Goal: Task Accomplishment & Management: Manage account settings

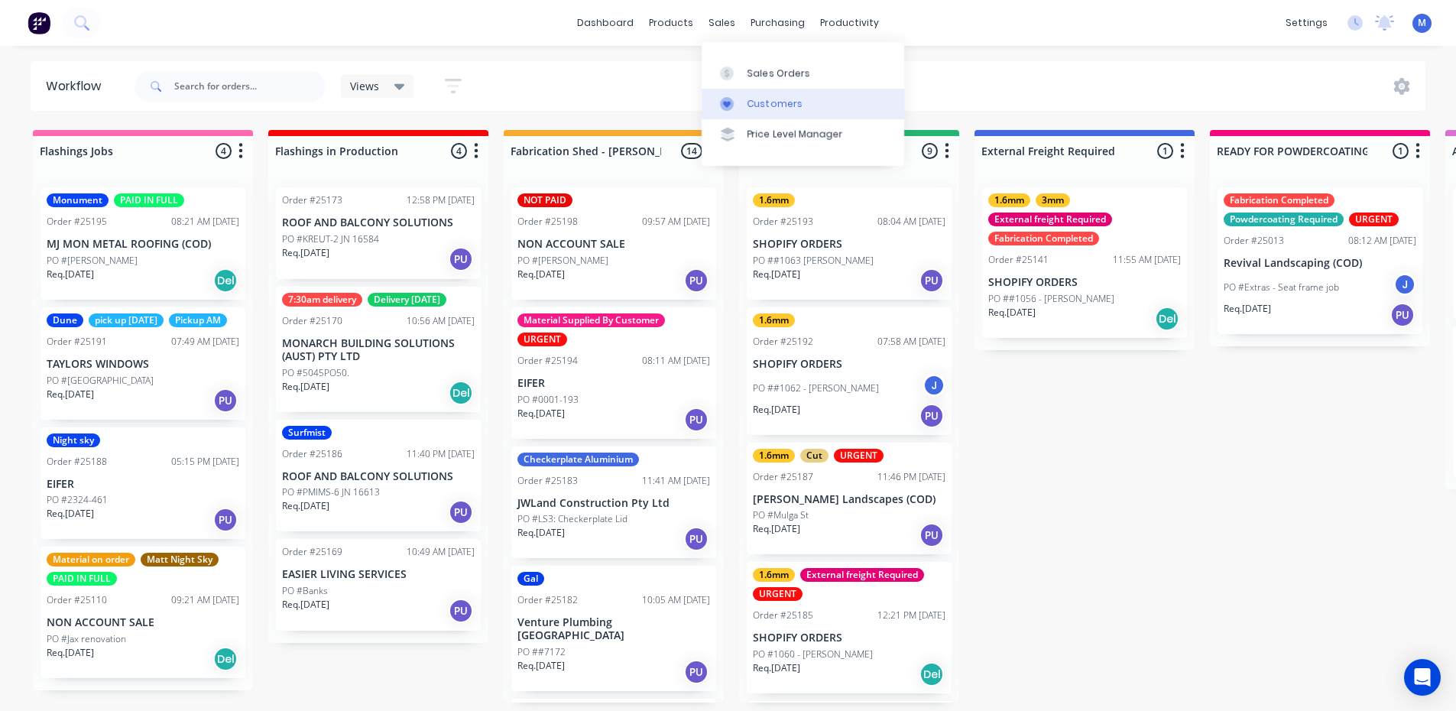
click at [810, 100] on link "Customers" at bounding box center [803, 104] width 203 height 31
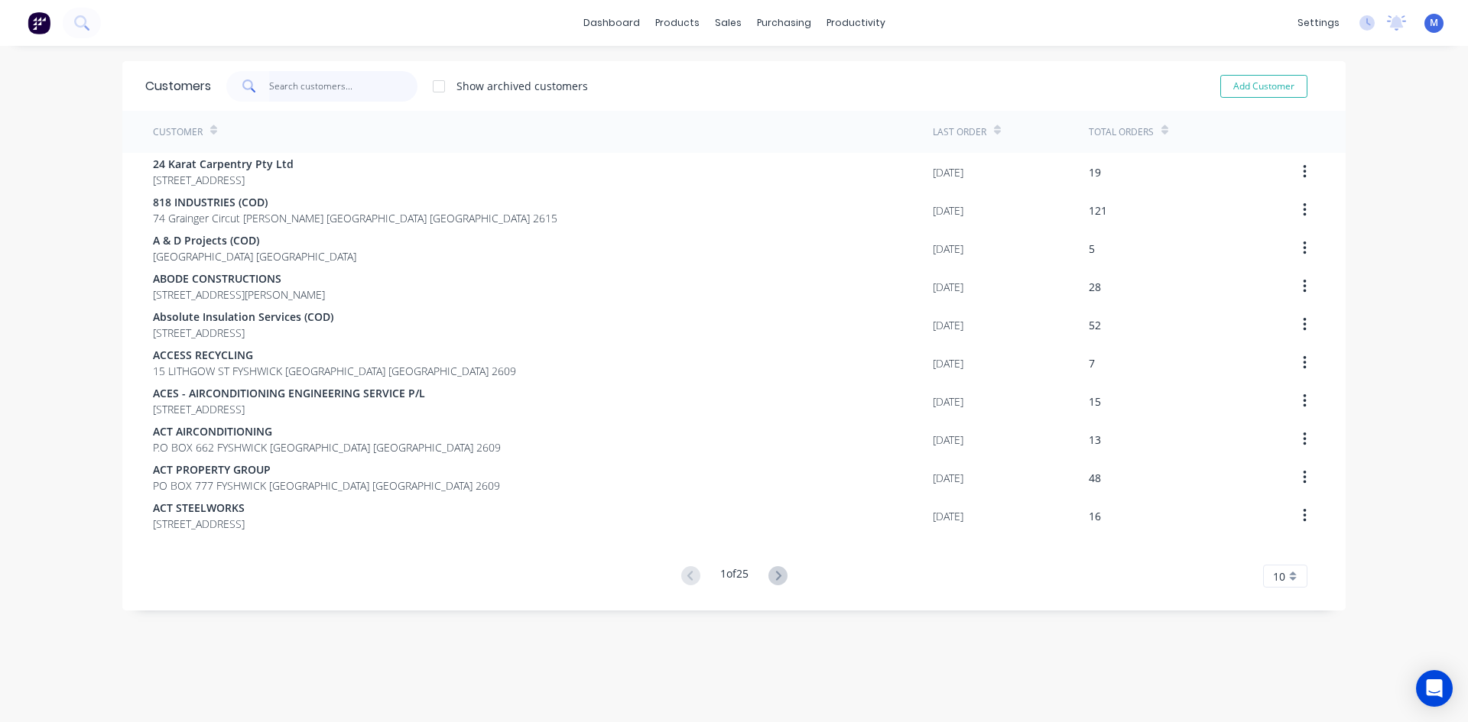
click at [289, 89] on input "text" at bounding box center [343, 86] width 149 height 31
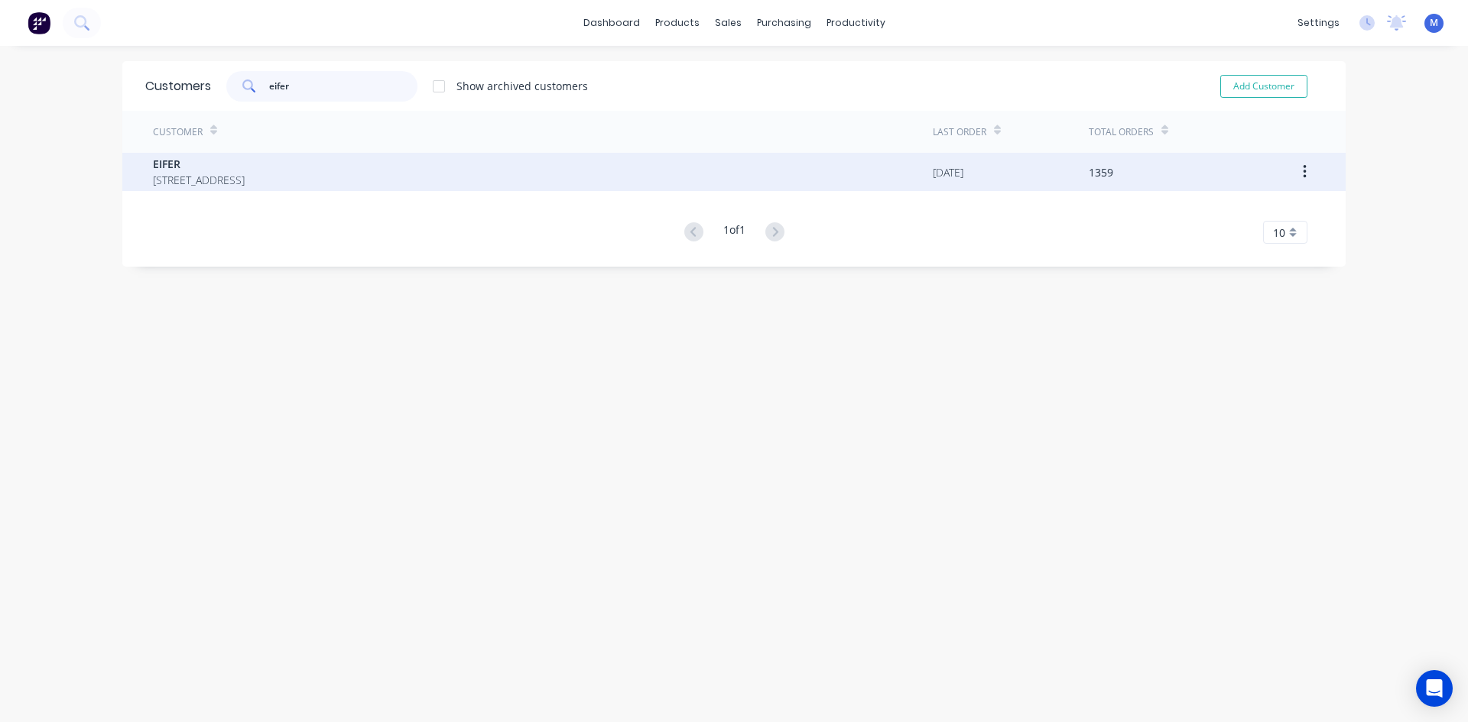
type input "eifer"
click at [245, 174] on span "[STREET_ADDRESS]" at bounding box center [199, 180] width 92 height 16
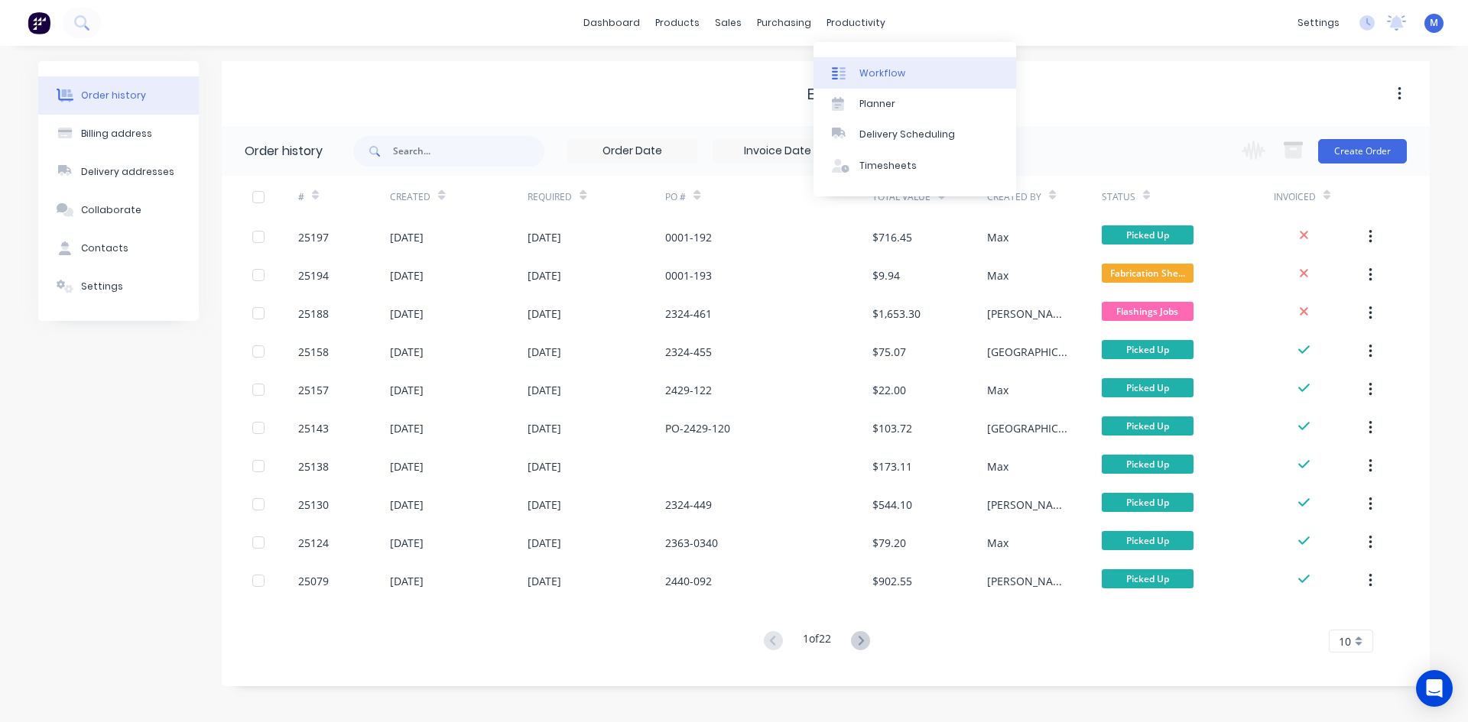
click at [884, 72] on div "Workflow" at bounding box center [882, 74] width 46 height 14
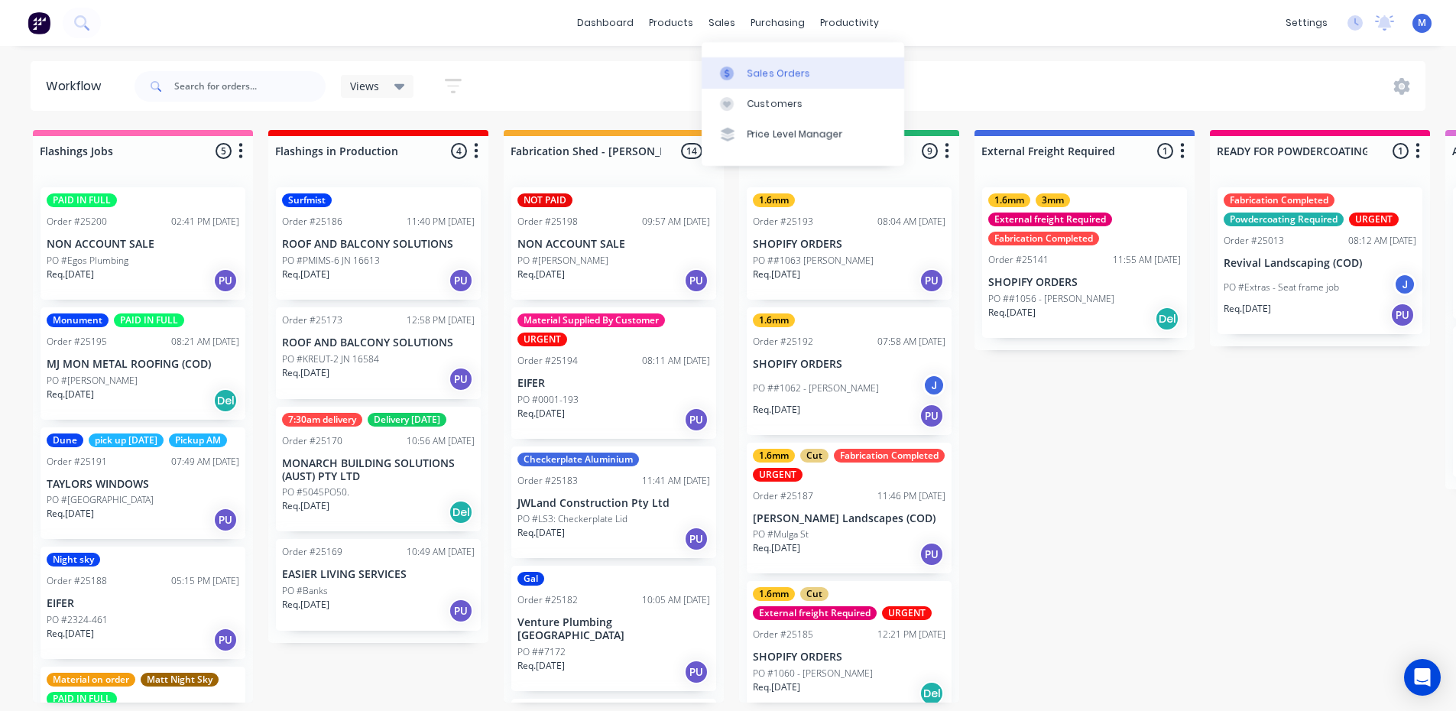
click at [758, 69] on div "Sales Orders" at bounding box center [779, 74] width 63 height 14
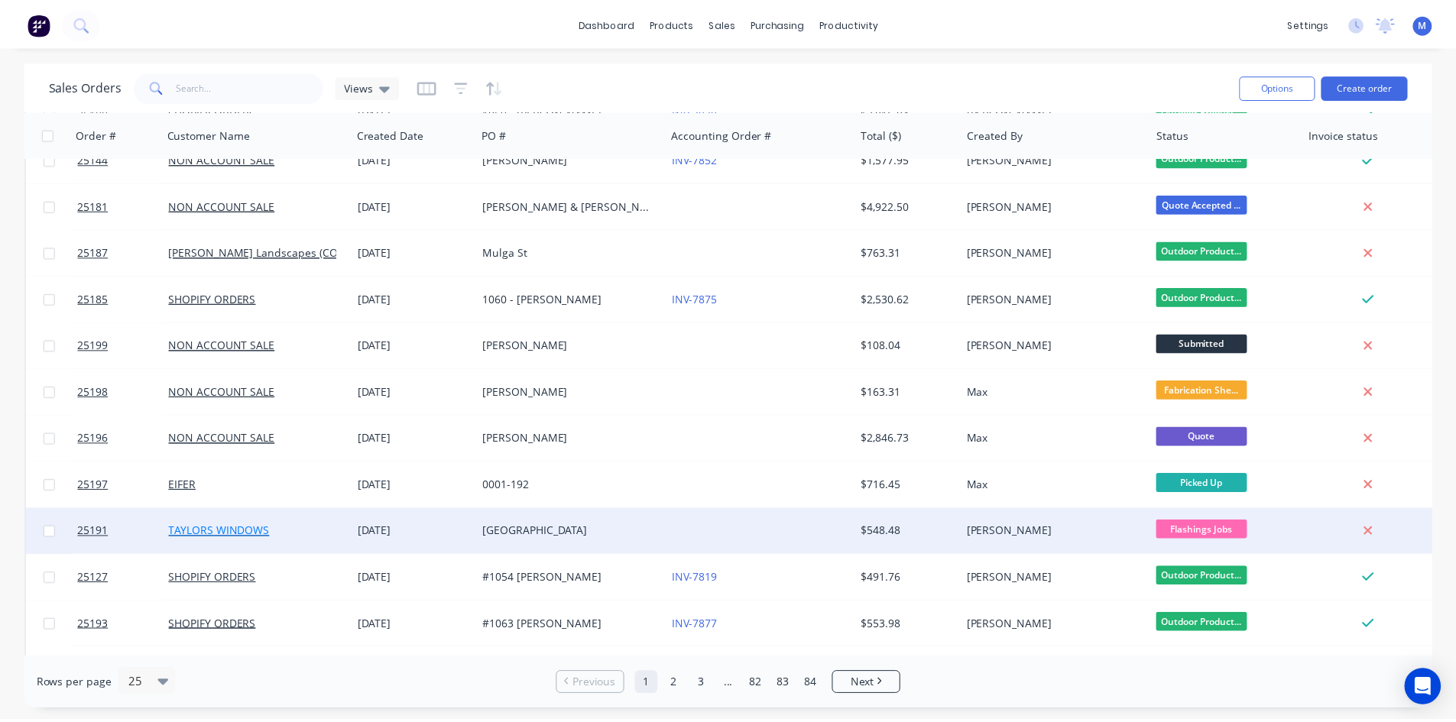
scroll to position [153, 0]
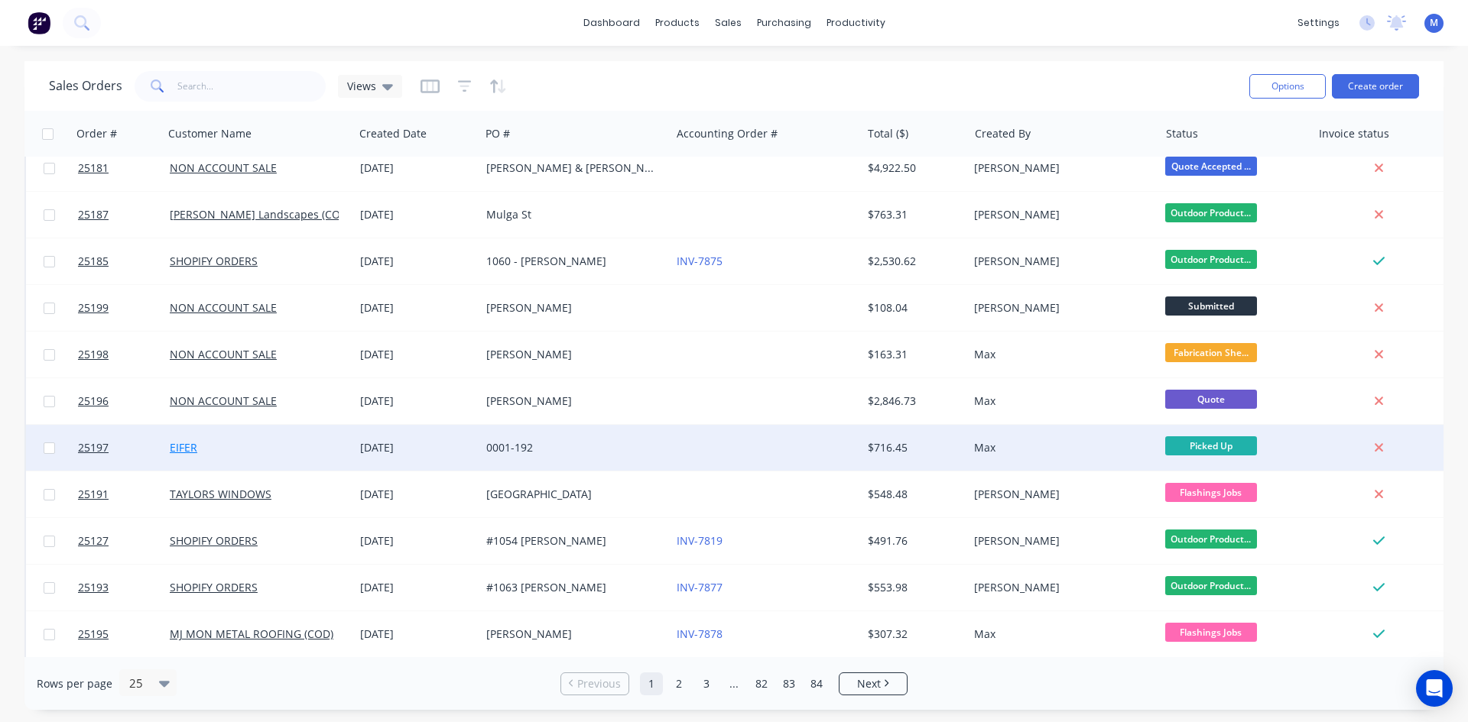
click at [180, 445] on link "EIFER" at bounding box center [184, 447] width 28 height 15
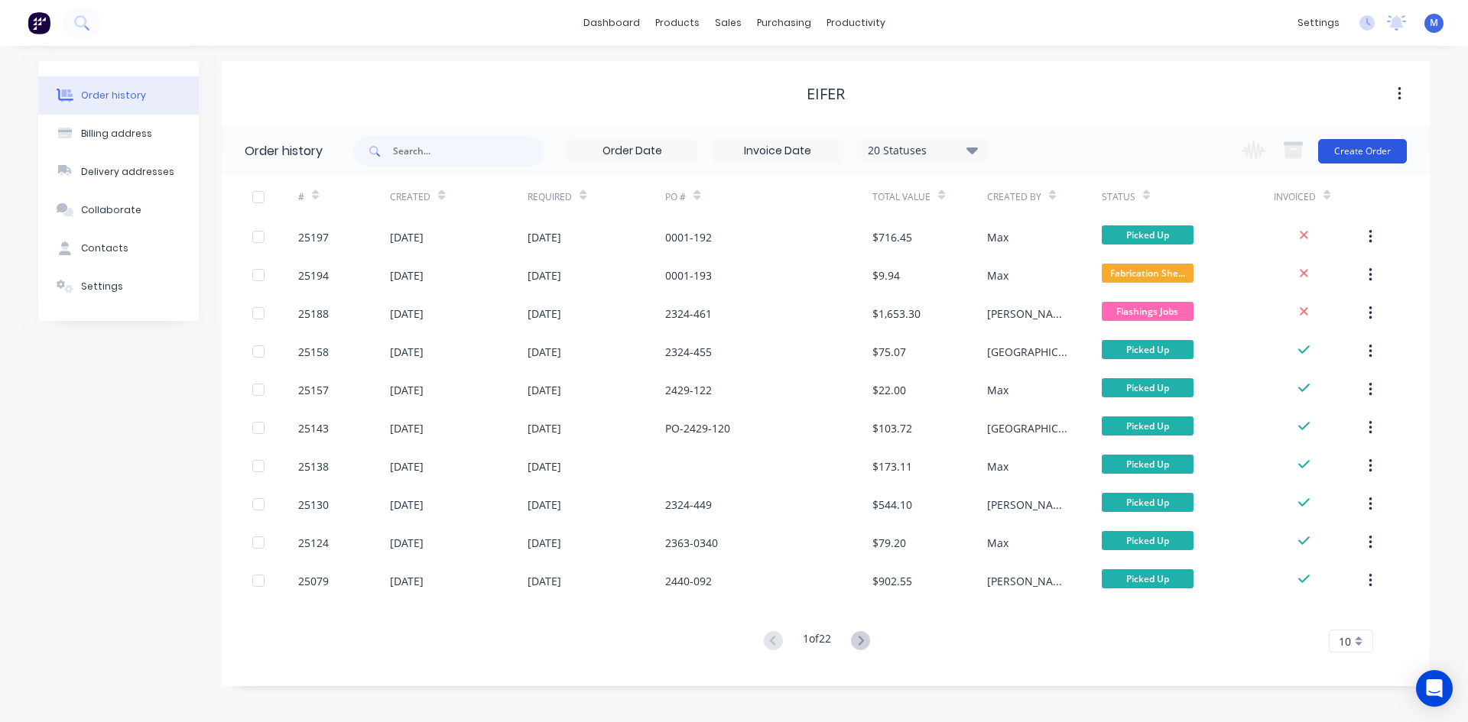
click at [1365, 154] on button "Create Order" at bounding box center [1362, 151] width 89 height 24
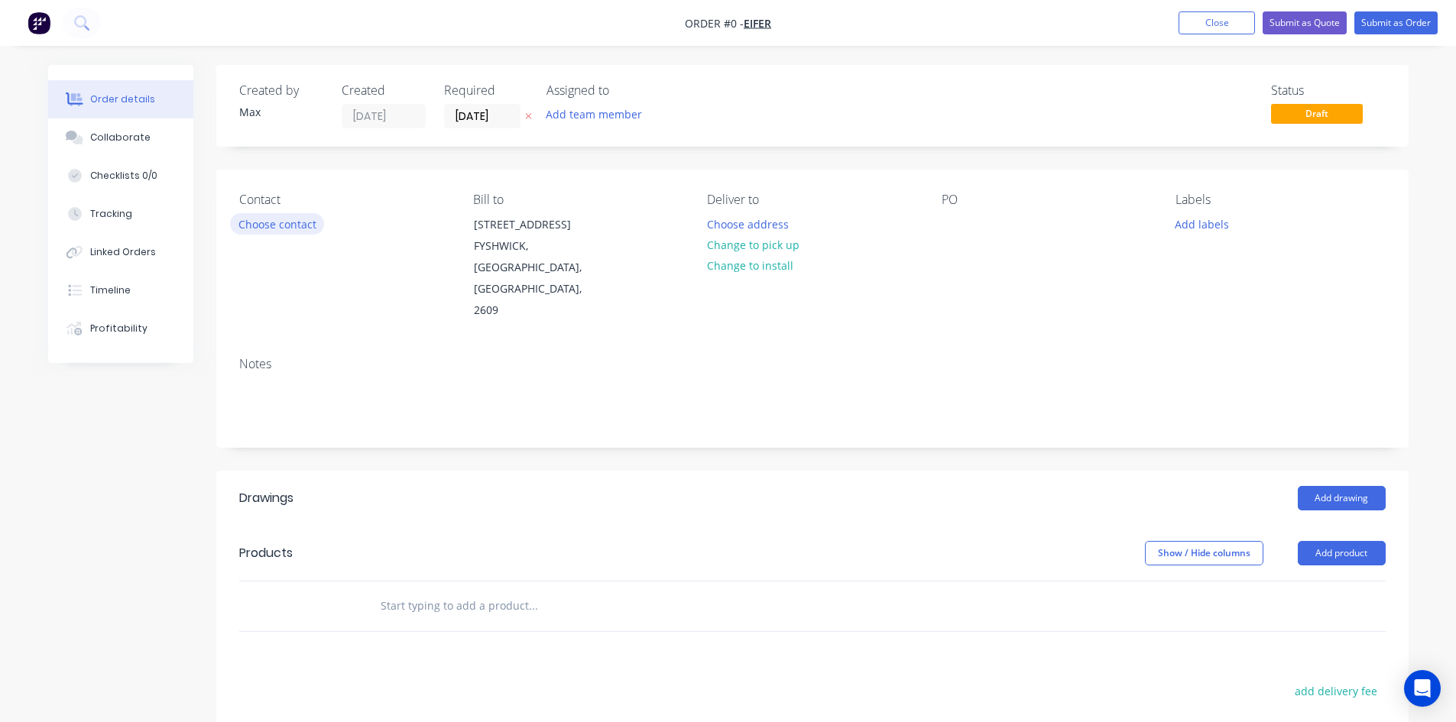
click at [290, 221] on button "Choose contact" at bounding box center [277, 223] width 94 height 21
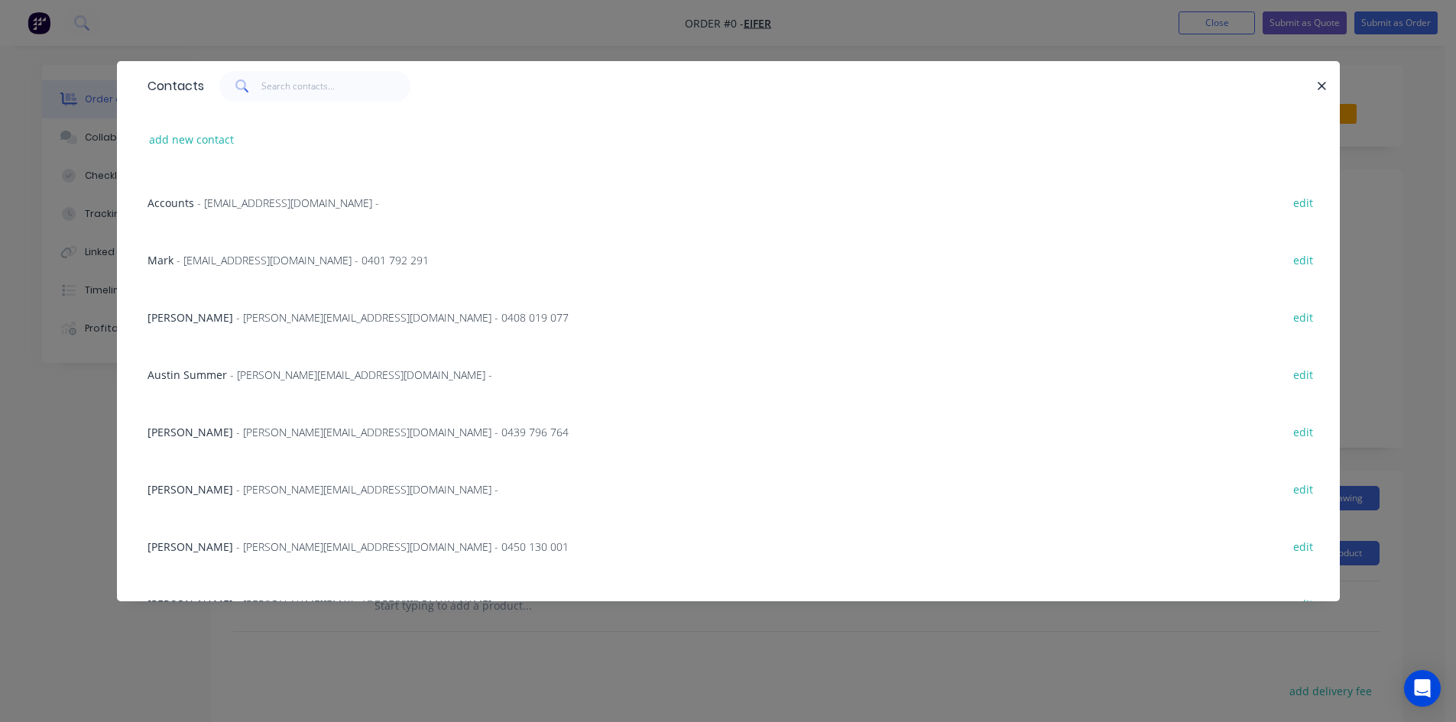
scroll to position [535, 0]
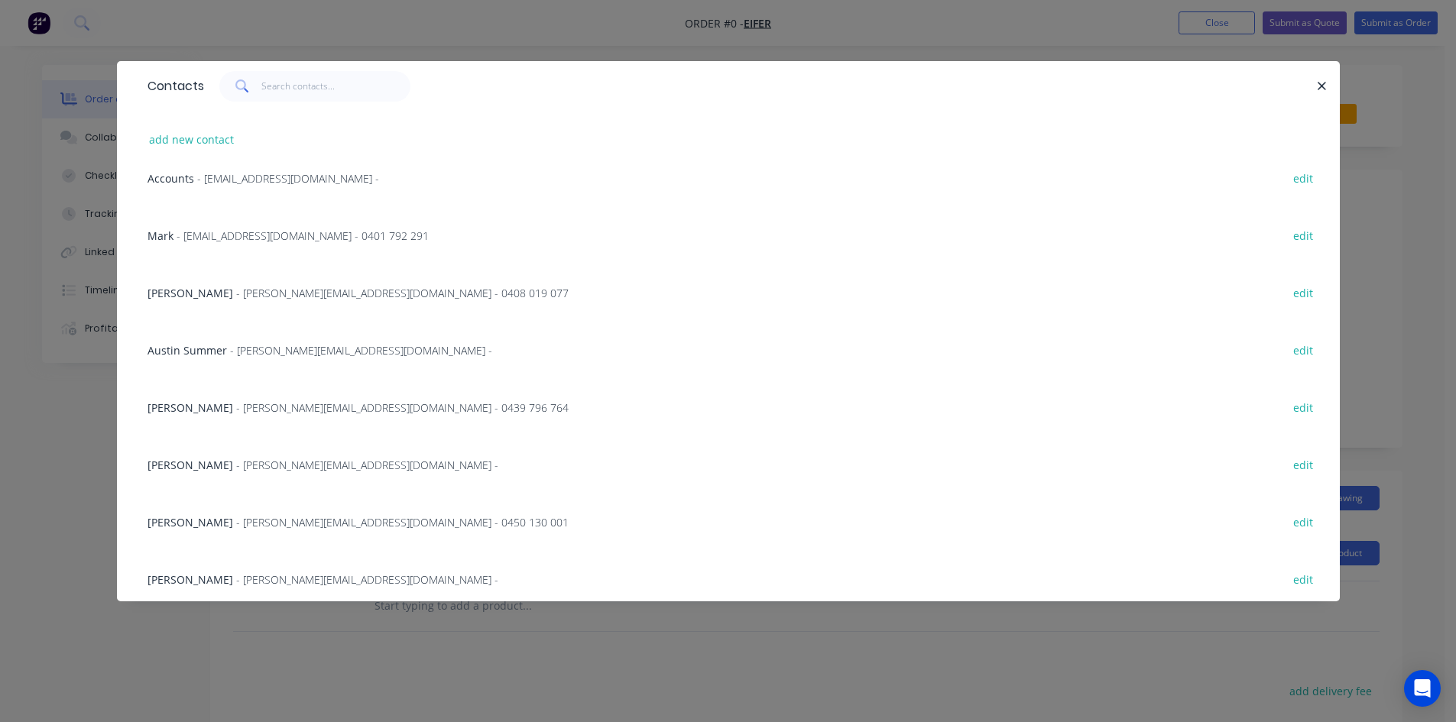
click at [212, 410] on span "[PERSON_NAME]" at bounding box center [191, 408] width 86 height 15
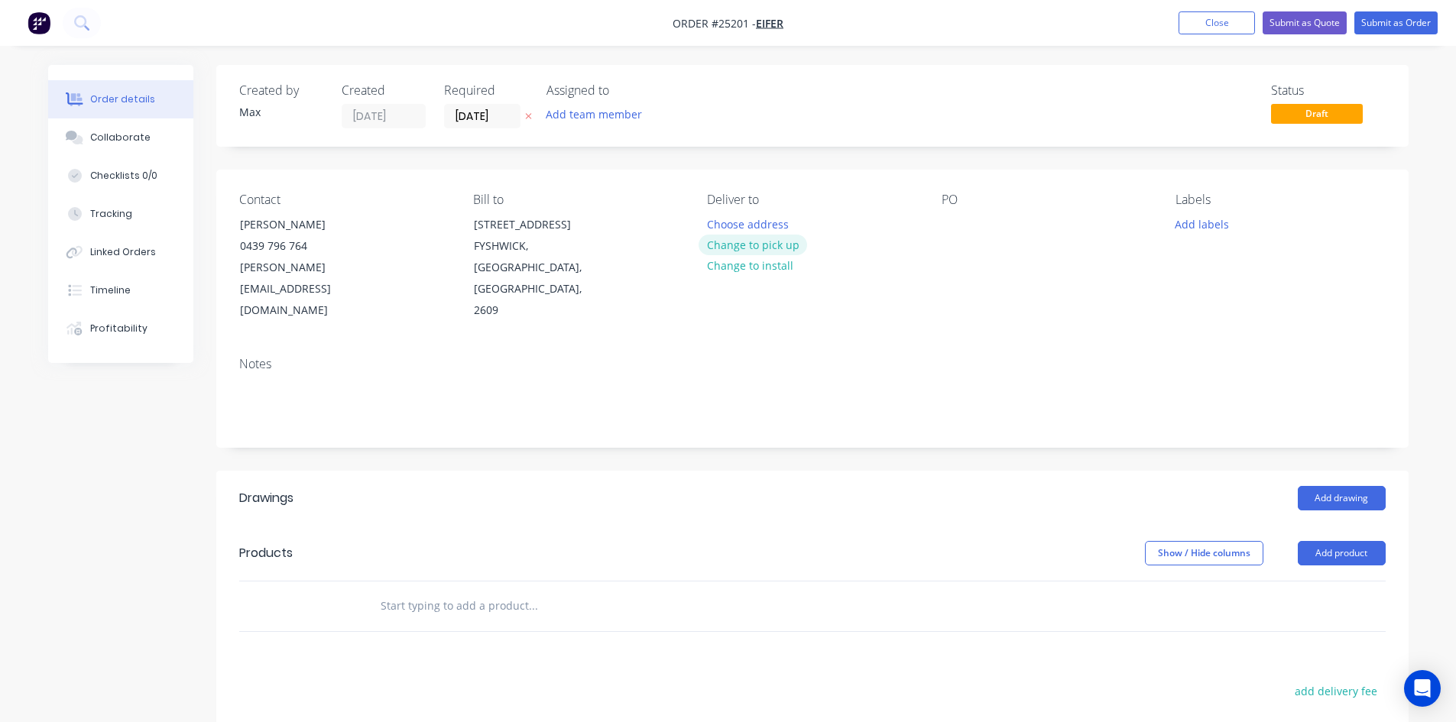
click at [775, 246] on button "Change to pick up" at bounding box center [753, 245] width 109 height 21
click at [950, 224] on div at bounding box center [954, 224] width 24 height 22
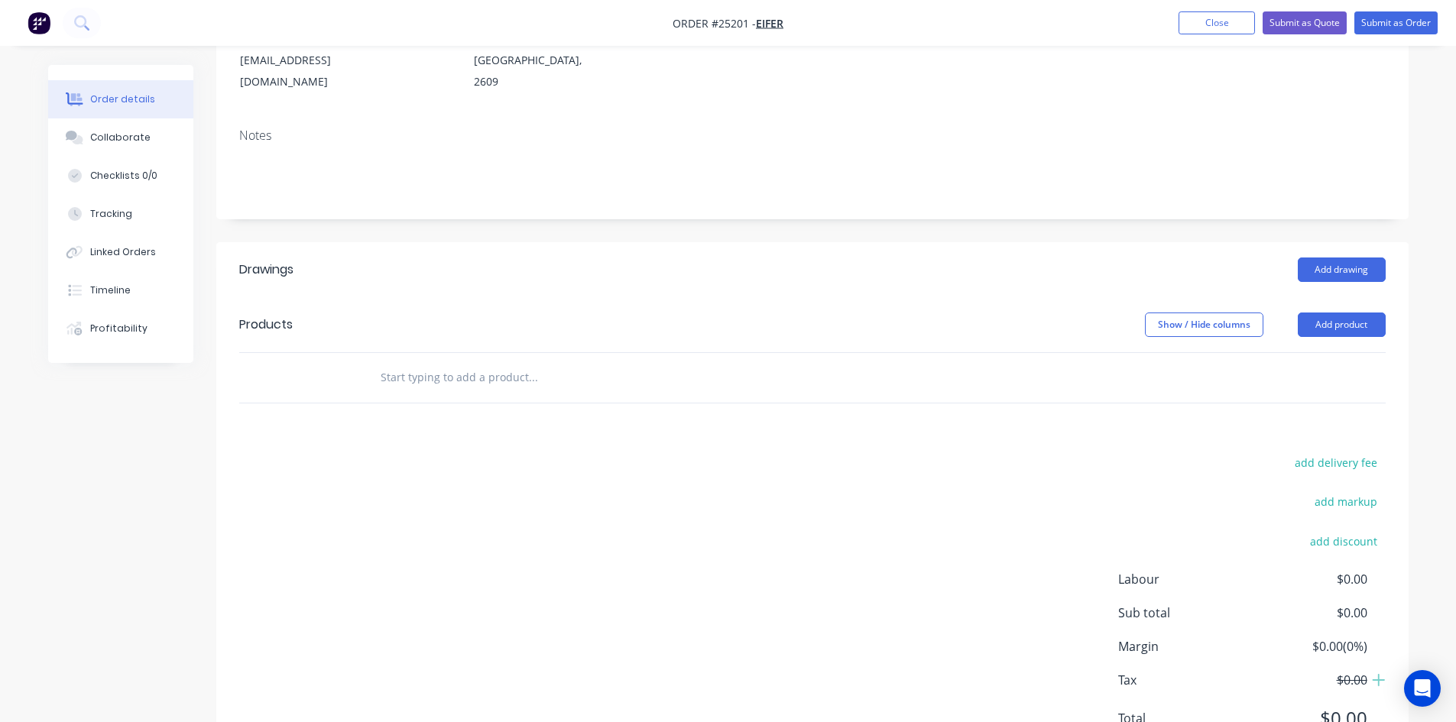
scroll to position [229, 0]
click at [1345, 257] on button "Add drawing" at bounding box center [1342, 269] width 88 height 24
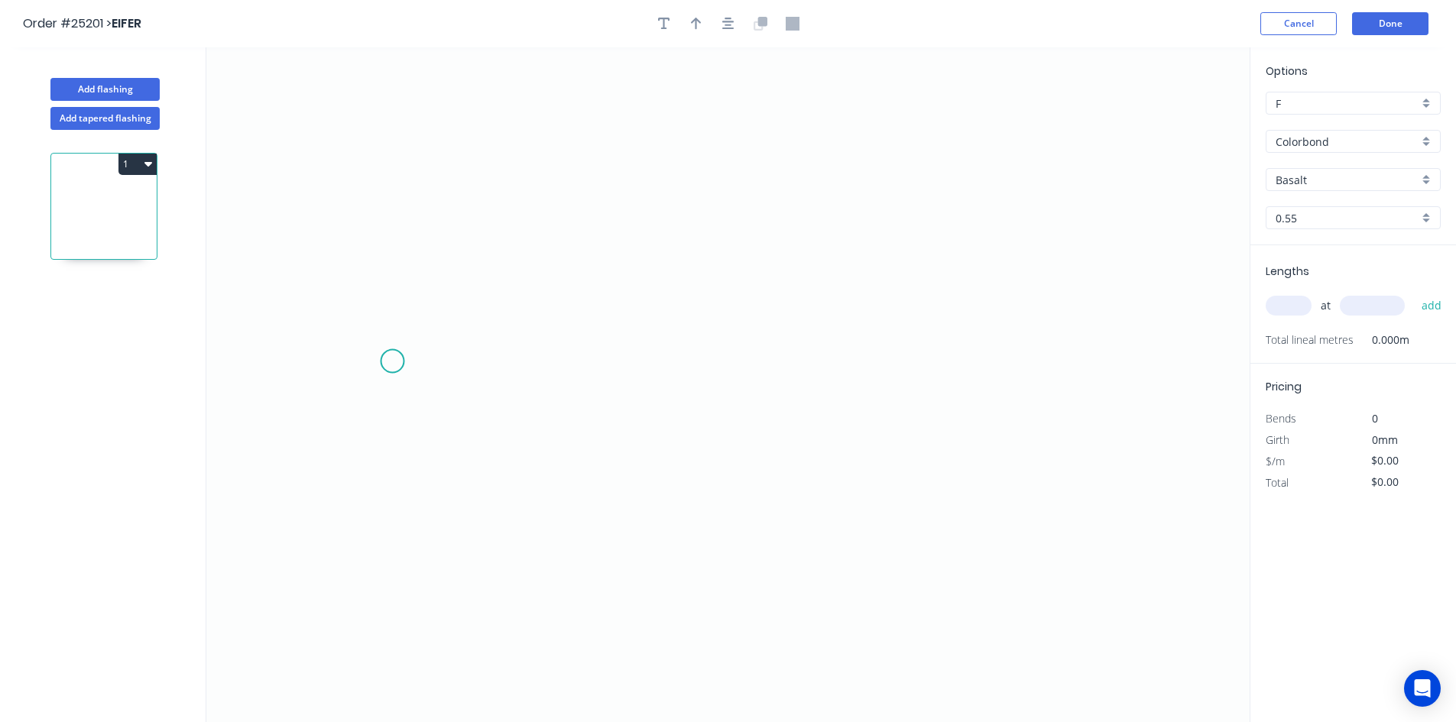
click at [394, 357] on icon "0" at bounding box center [727, 384] width 1043 height 675
click at [1046, 398] on icon "0" at bounding box center [727, 384] width 1043 height 675
click at [730, 371] on rect at bounding box center [720, 372] width 31 height 21
click at [806, 232] on icon "0 1200" at bounding box center [727, 384] width 1043 height 675
type input "$33.40"
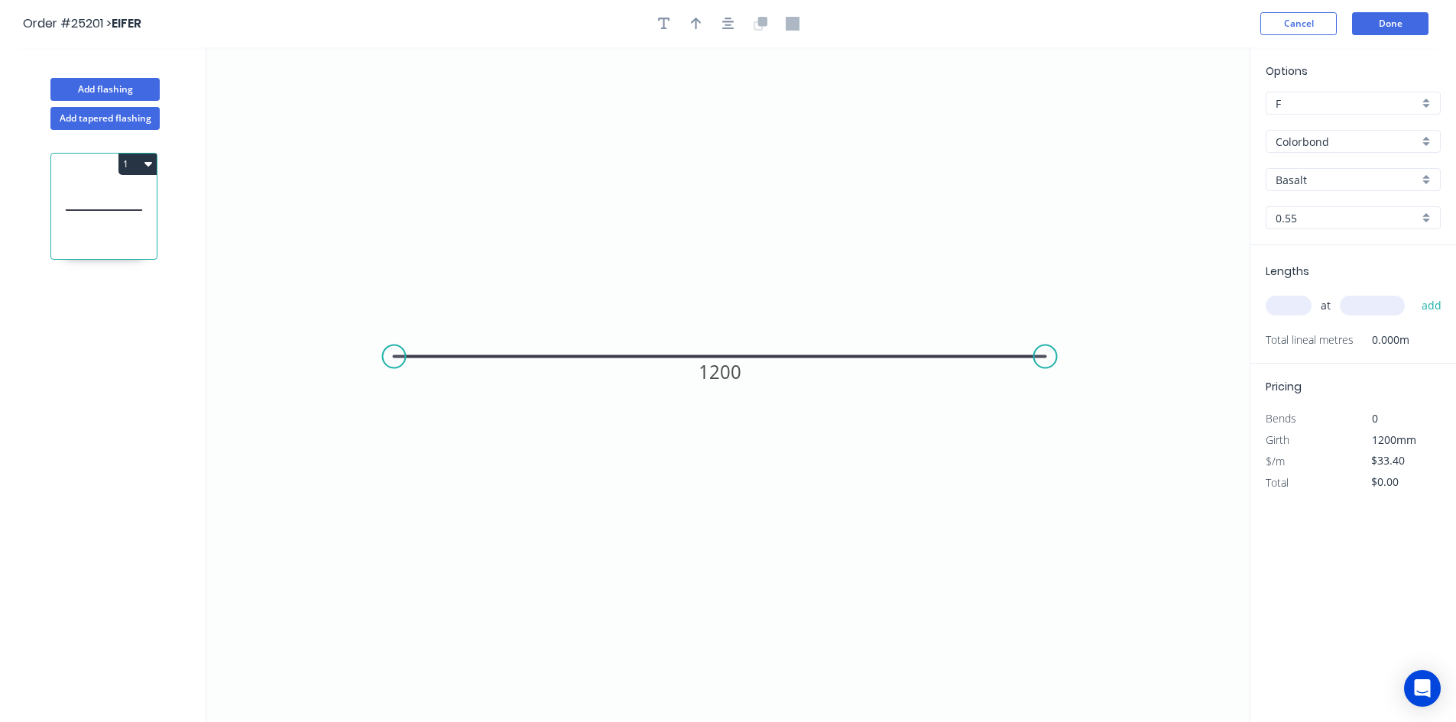
click at [1296, 302] on input "text" at bounding box center [1289, 306] width 46 height 20
type input "10"
type input "3000"
click at [1414, 293] on button "add" at bounding box center [1432, 306] width 36 height 26
type input "$1,002.00"
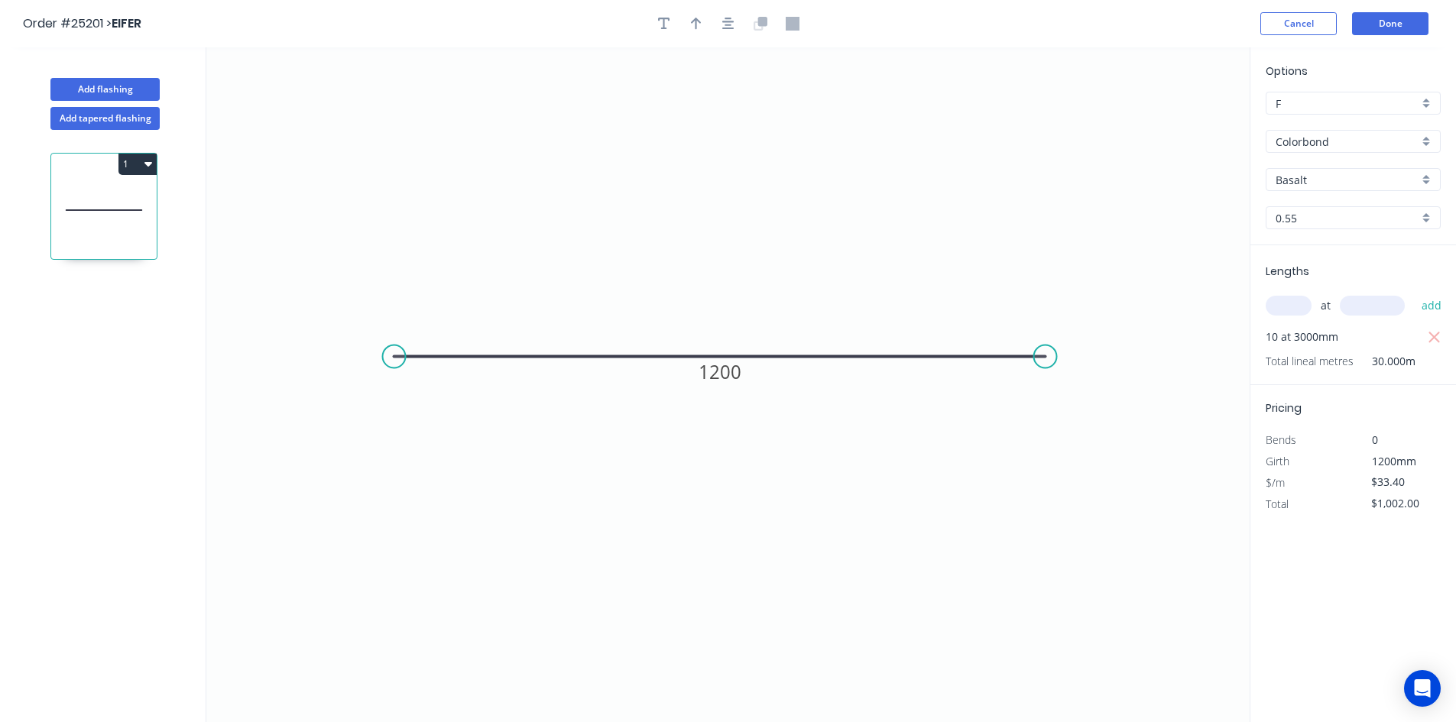
click at [1429, 180] on div "Basalt" at bounding box center [1353, 179] width 175 height 23
click at [1330, 277] on div "Night Sky" at bounding box center [1354, 278] width 174 height 27
type input "Night Sky"
click at [1381, 27] on button "Done" at bounding box center [1390, 23] width 76 height 23
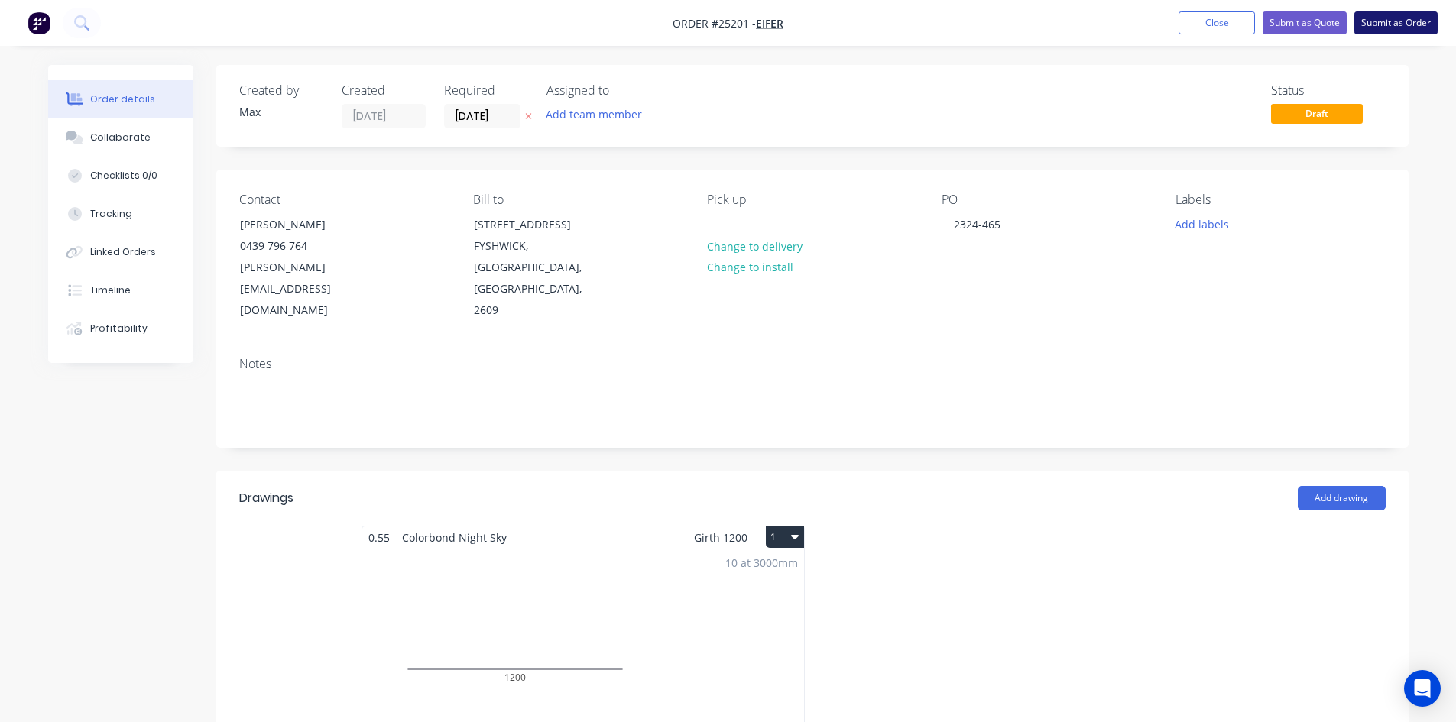
click at [1400, 16] on button "Submit as Order" at bounding box center [1396, 22] width 83 height 23
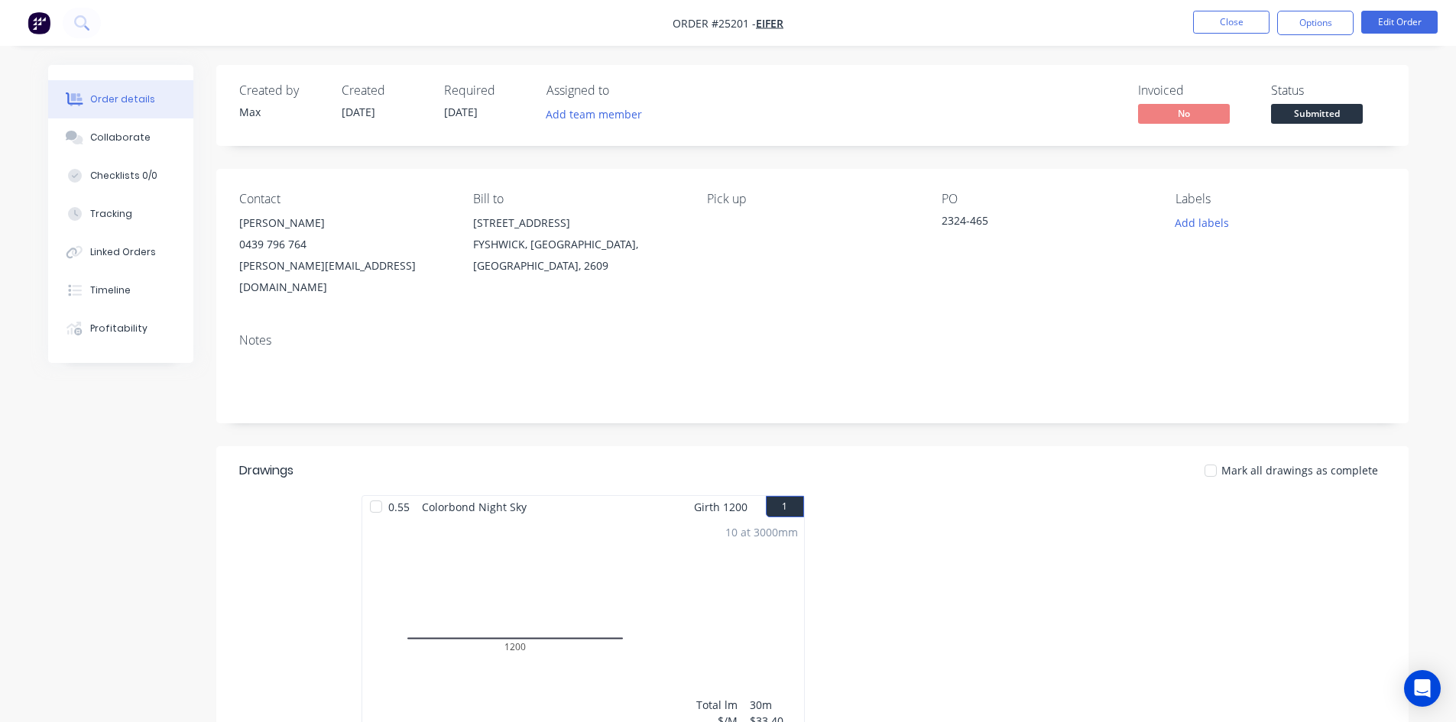
click at [1313, 115] on span "Submitted" at bounding box center [1317, 113] width 92 height 19
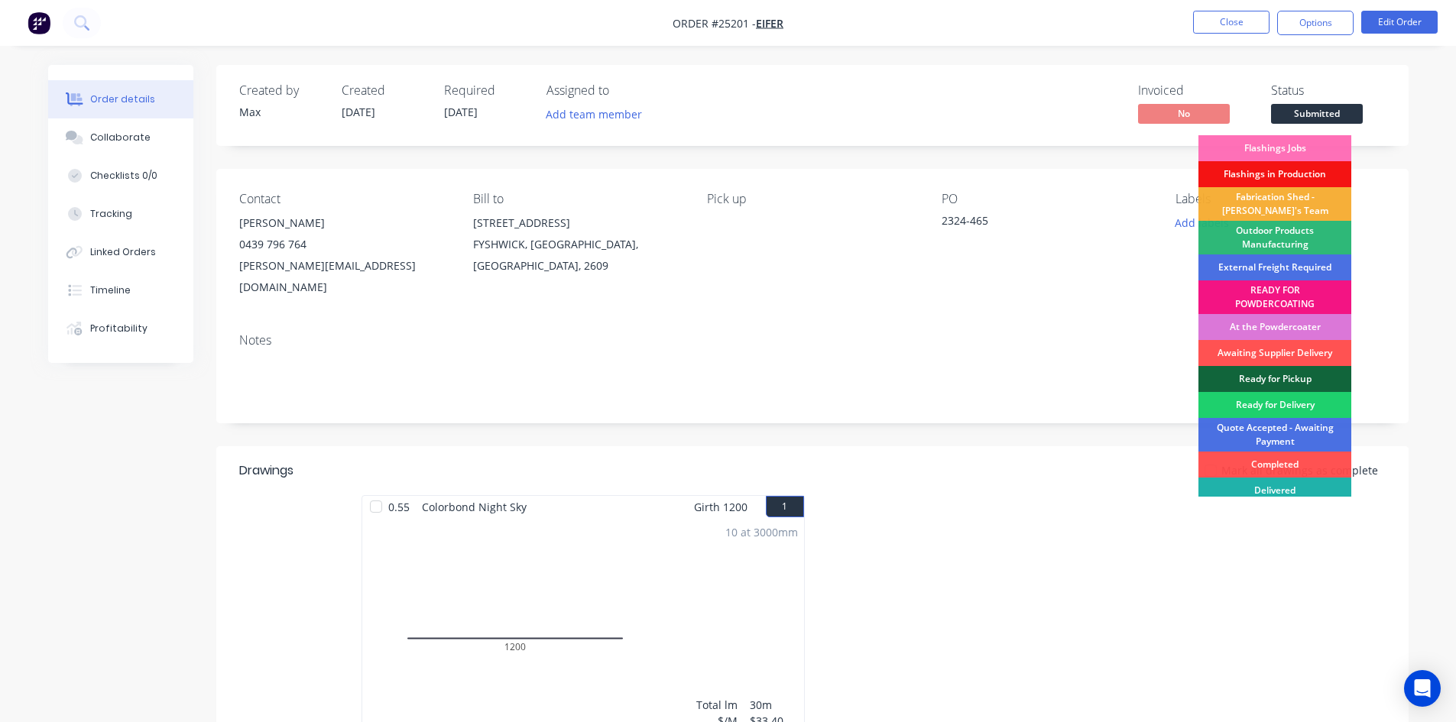
scroll to position [33, 0]
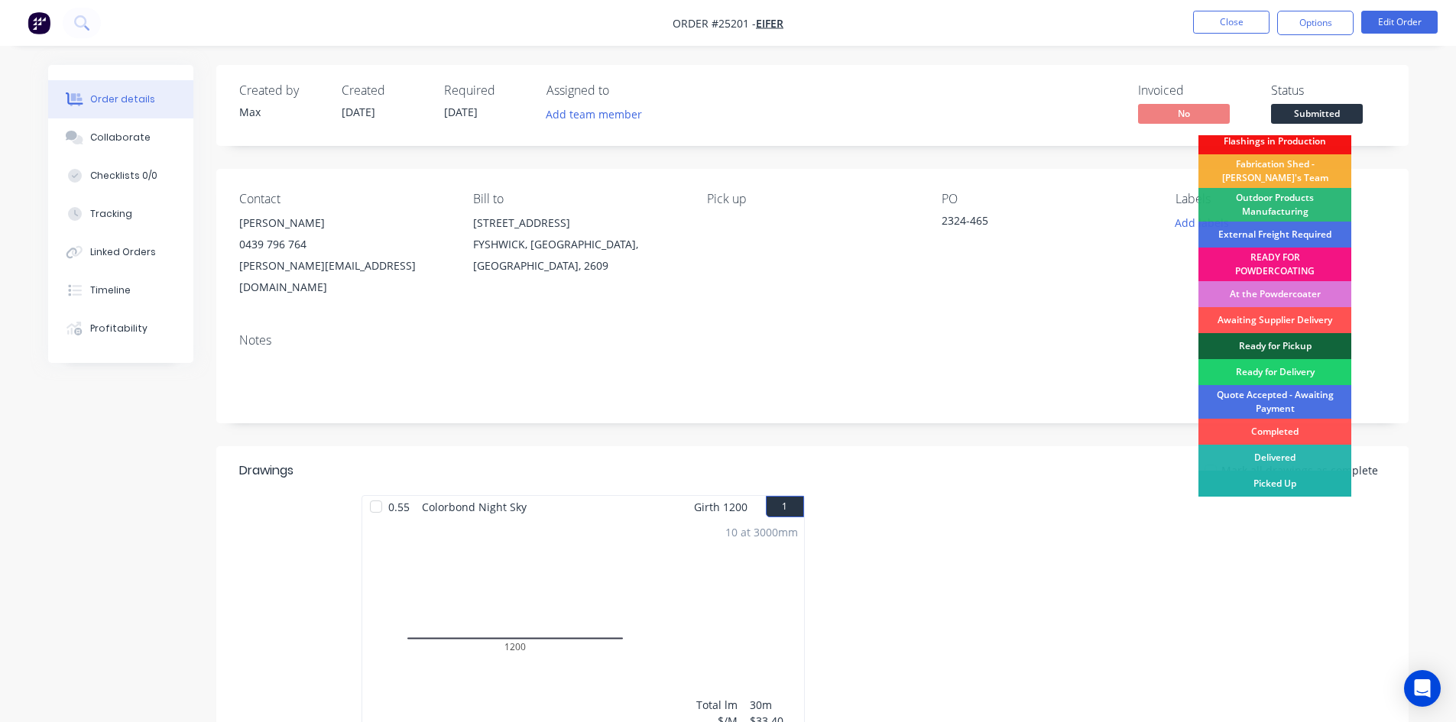
click at [1293, 488] on div "Picked Up" at bounding box center [1275, 484] width 153 height 26
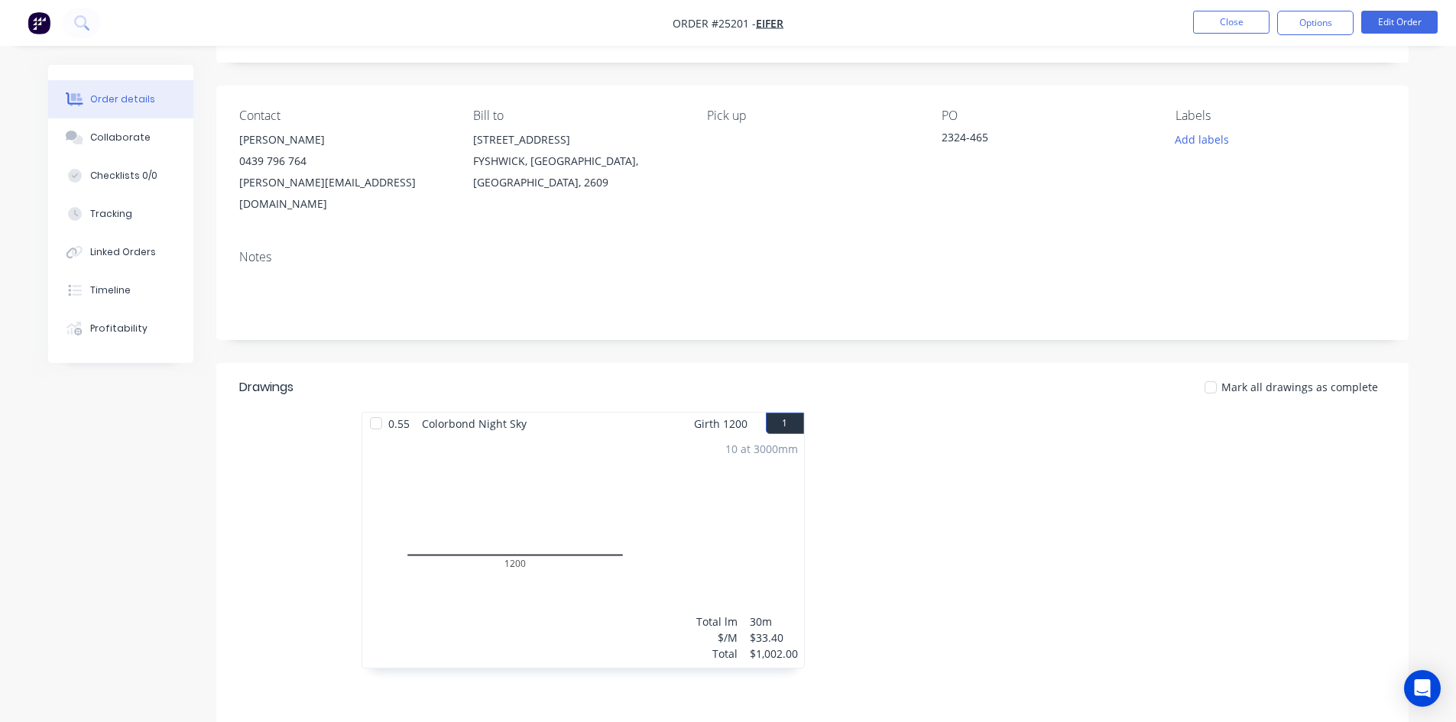
scroll to position [0, 0]
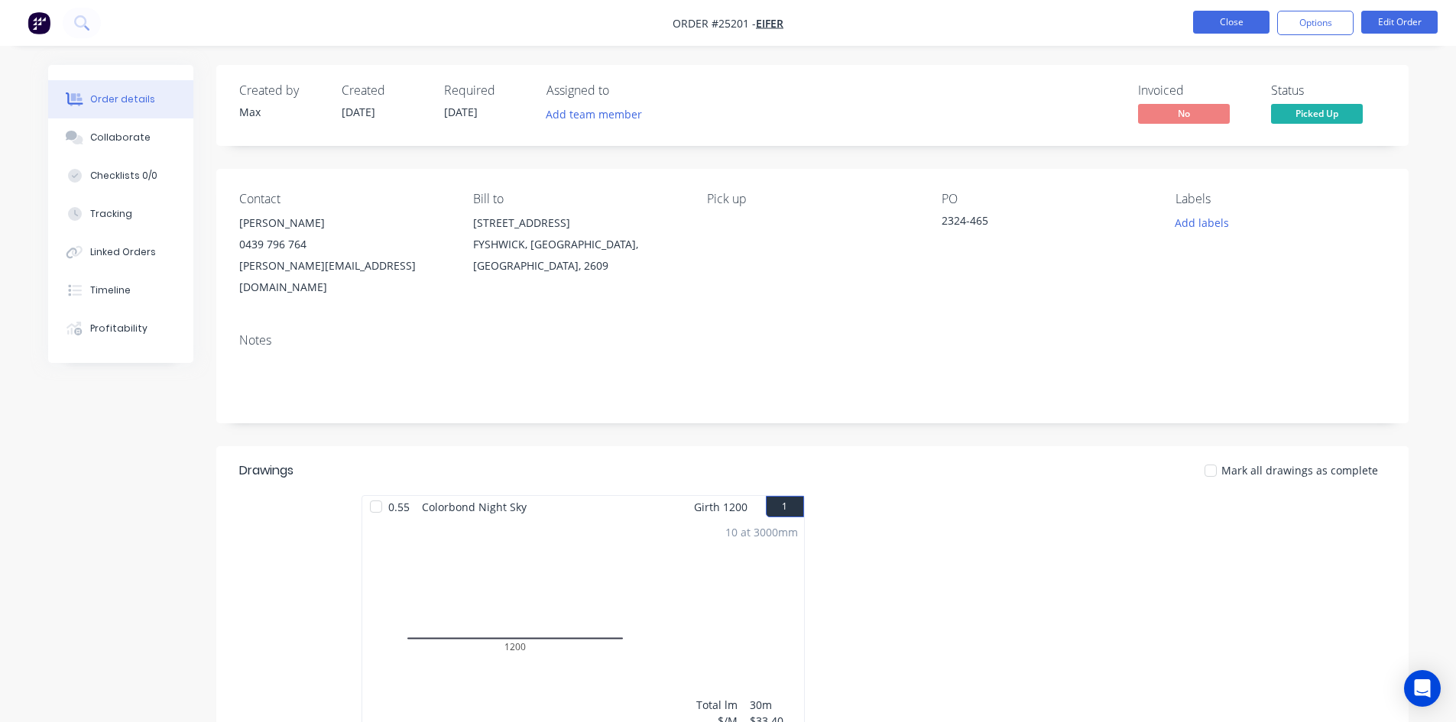
click at [1235, 23] on button "Close" at bounding box center [1231, 22] width 76 height 23
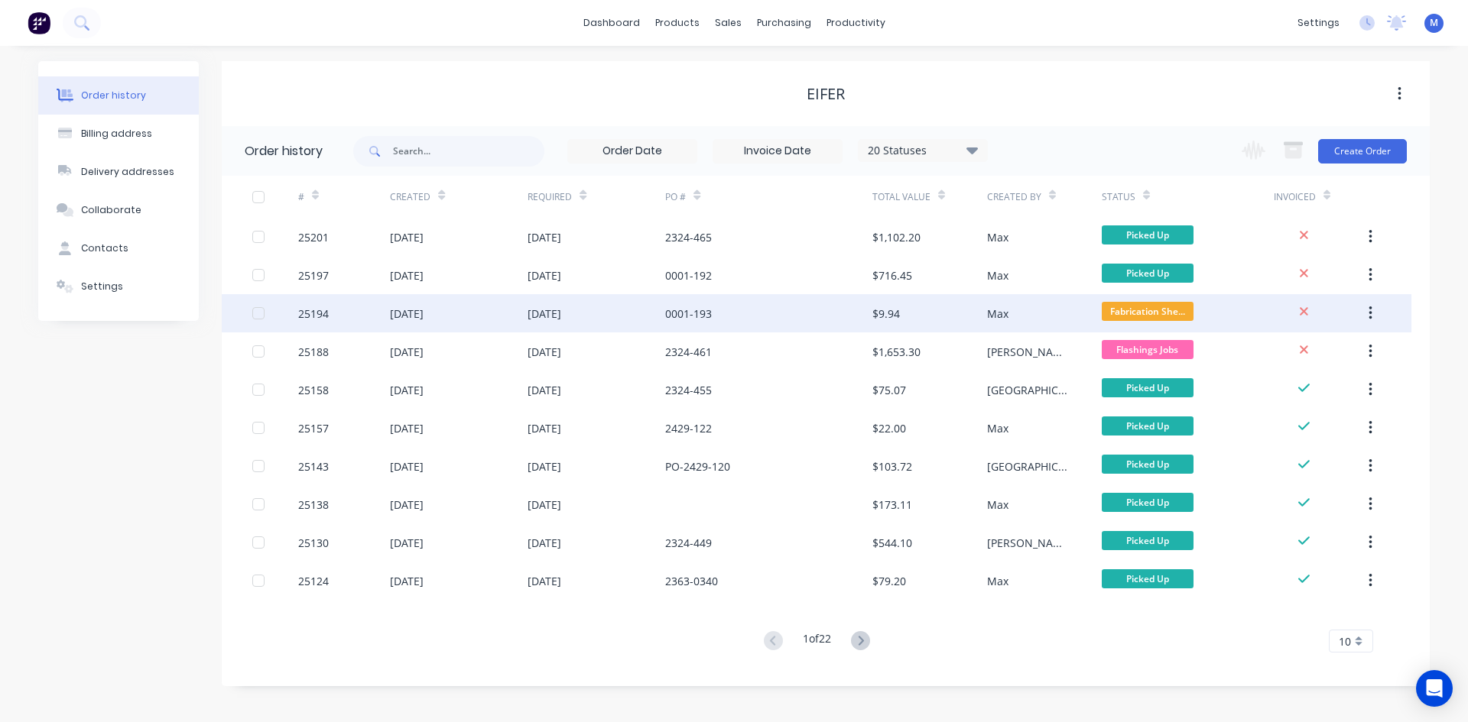
click at [745, 313] on div "0001-193" at bounding box center [768, 313] width 206 height 38
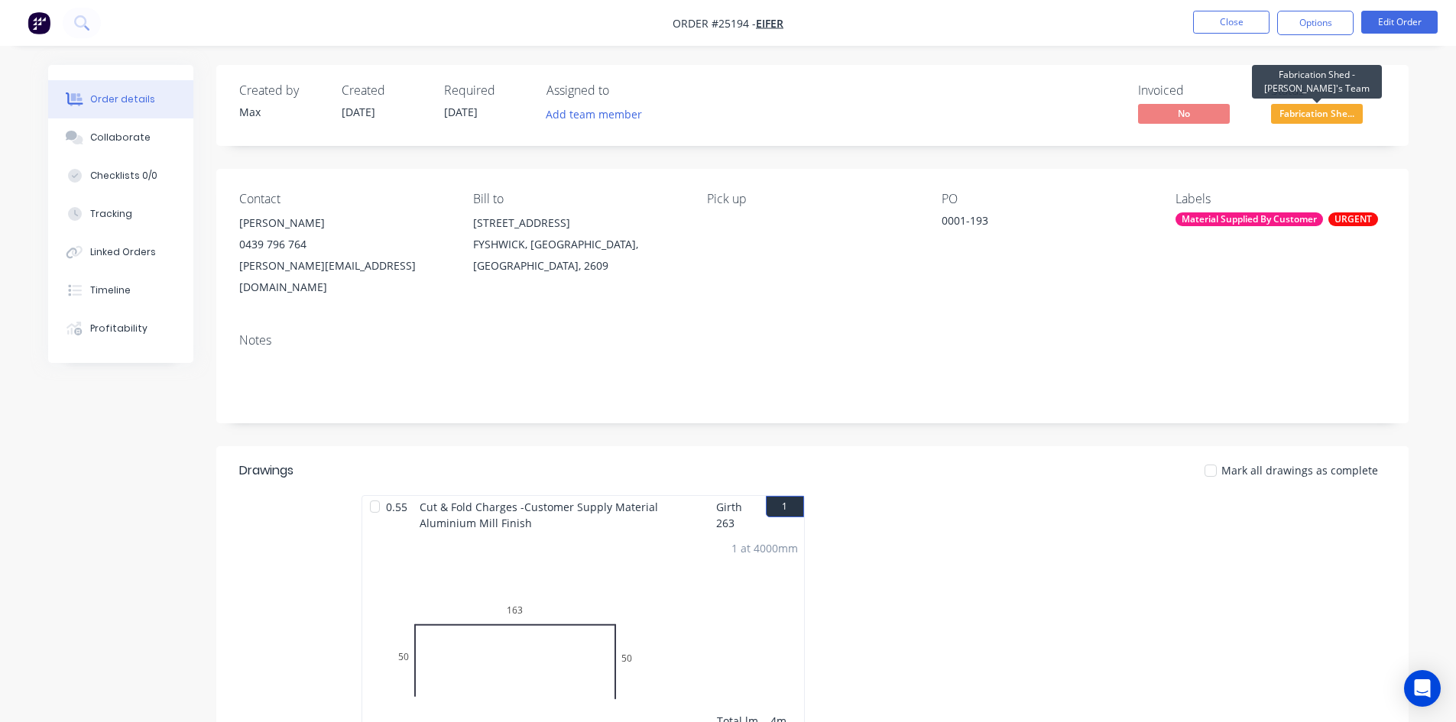
click at [1303, 116] on span "Fabrication She..." at bounding box center [1317, 113] width 92 height 19
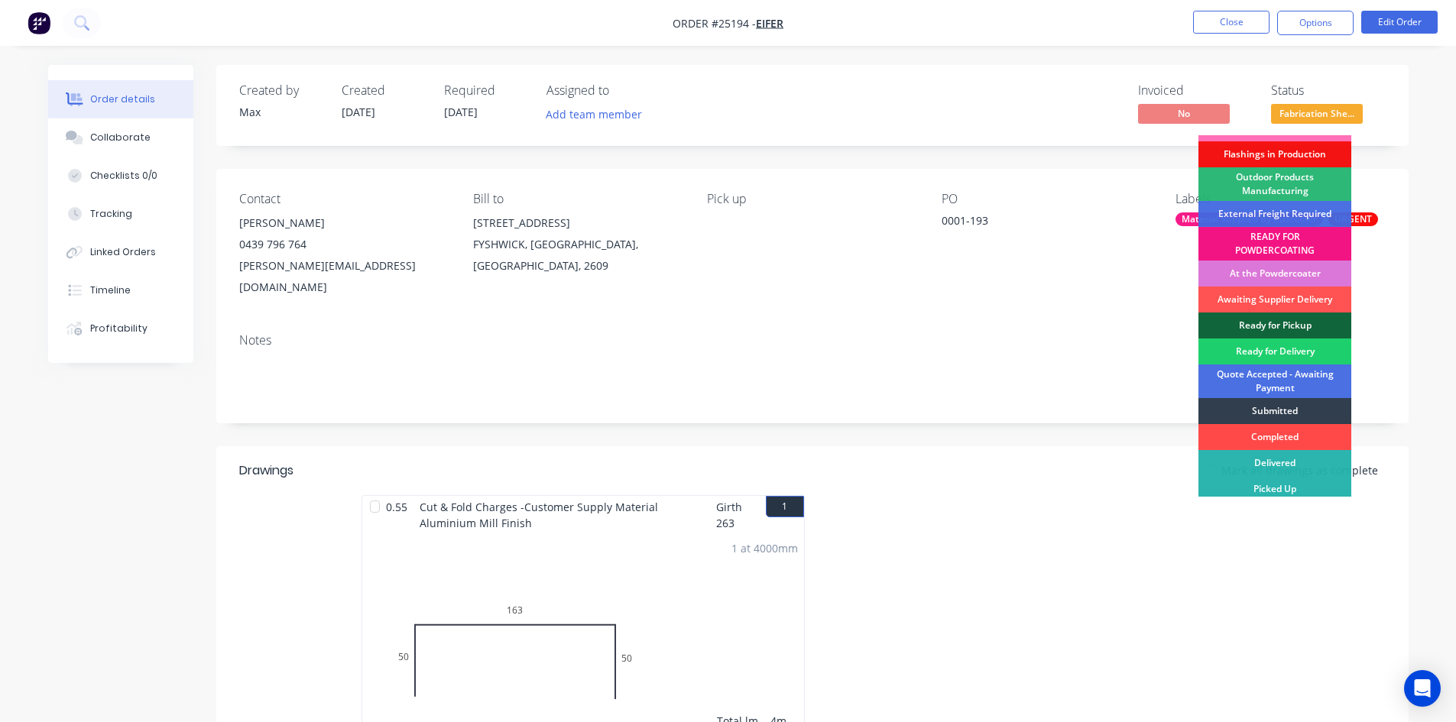
scroll to position [25, 0]
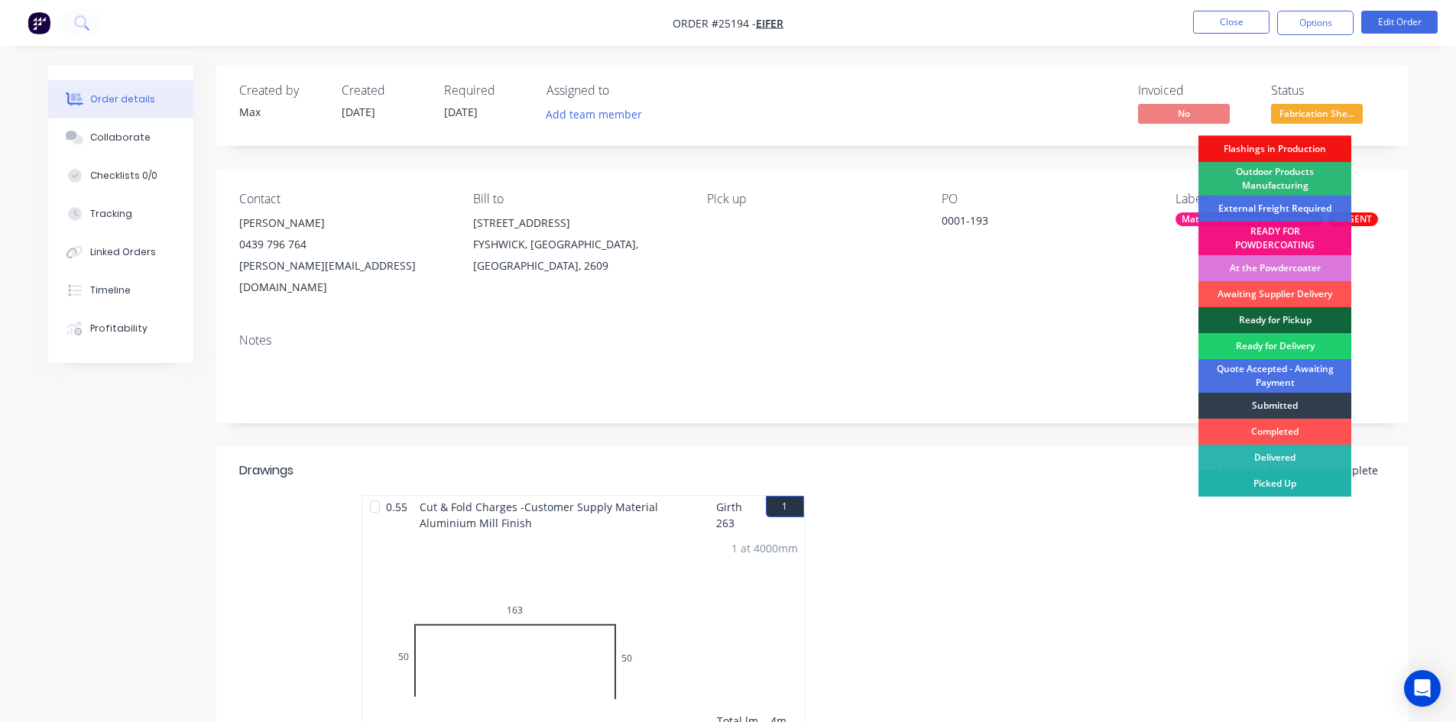
click at [1289, 486] on div "Picked Up" at bounding box center [1275, 484] width 153 height 26
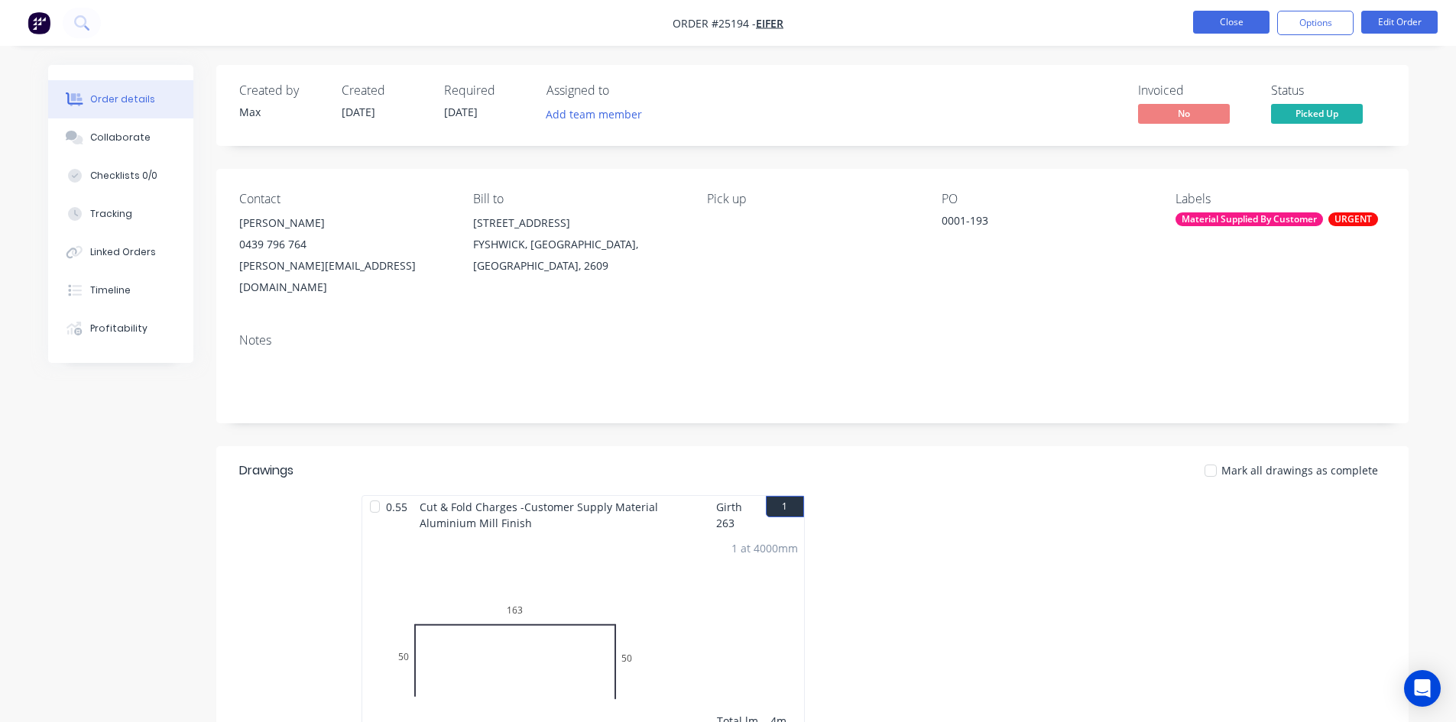
click at [1230, 25] on button "Close" at bounding box center [1231, 22] width 76 height 23
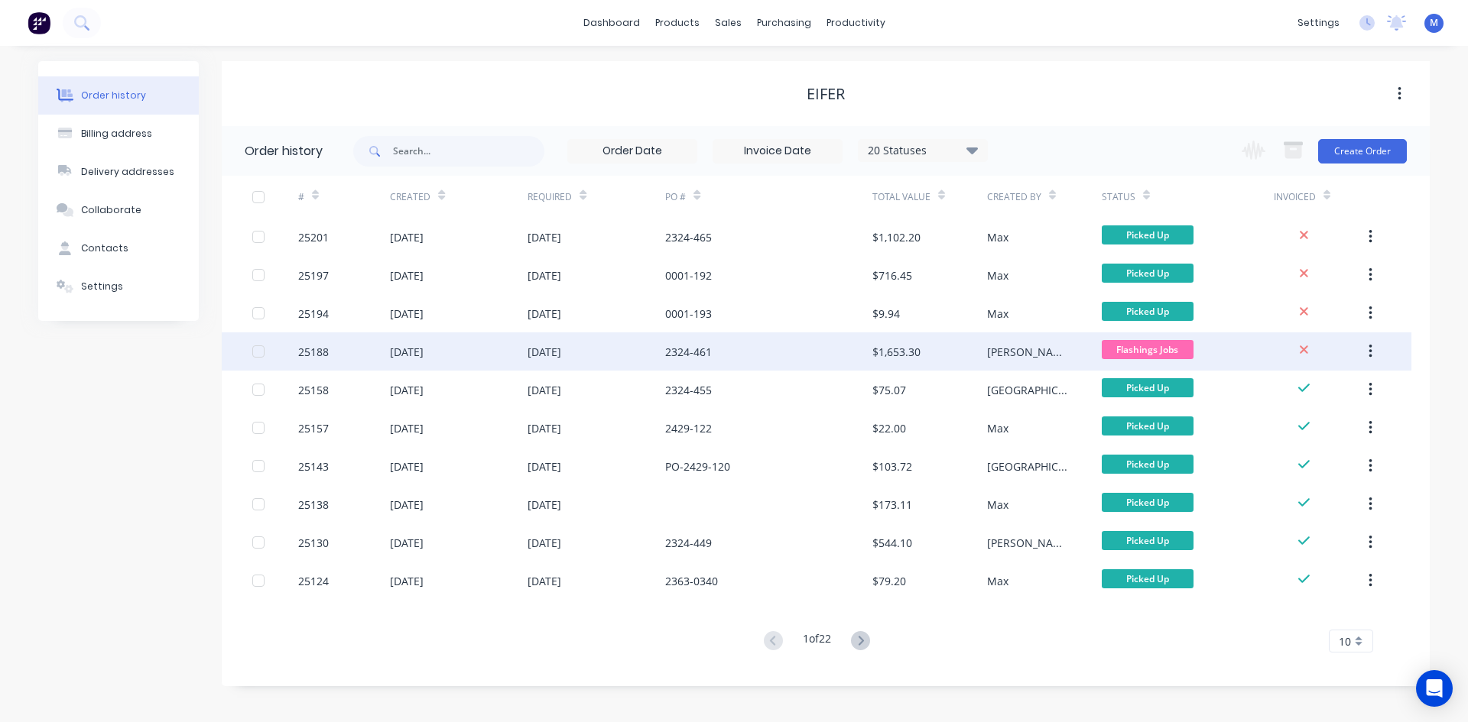
click at [735, 346] on div "2324-461" at bounding box center [768, 352] width 206 height 38
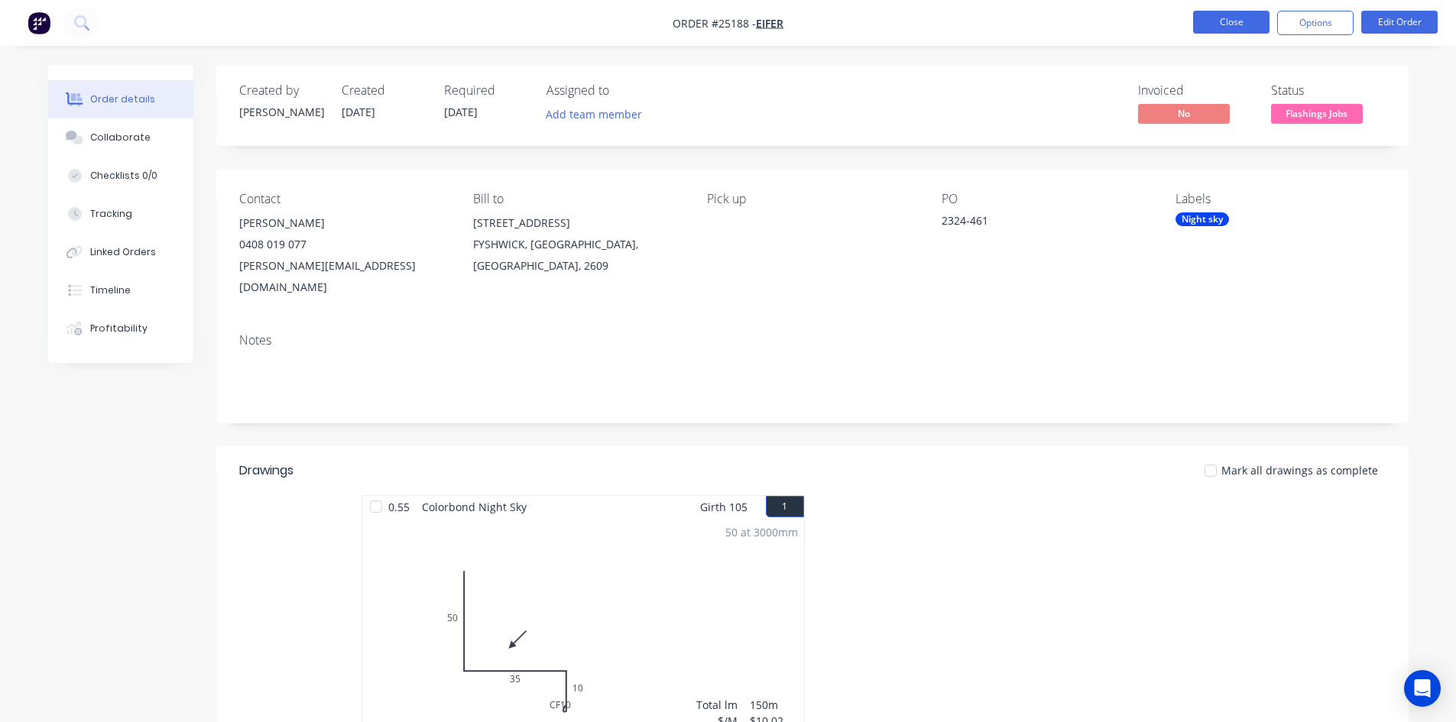
click at [1215, 18] on button "Close" at bounding box center [1231, 22] width 76 height 23
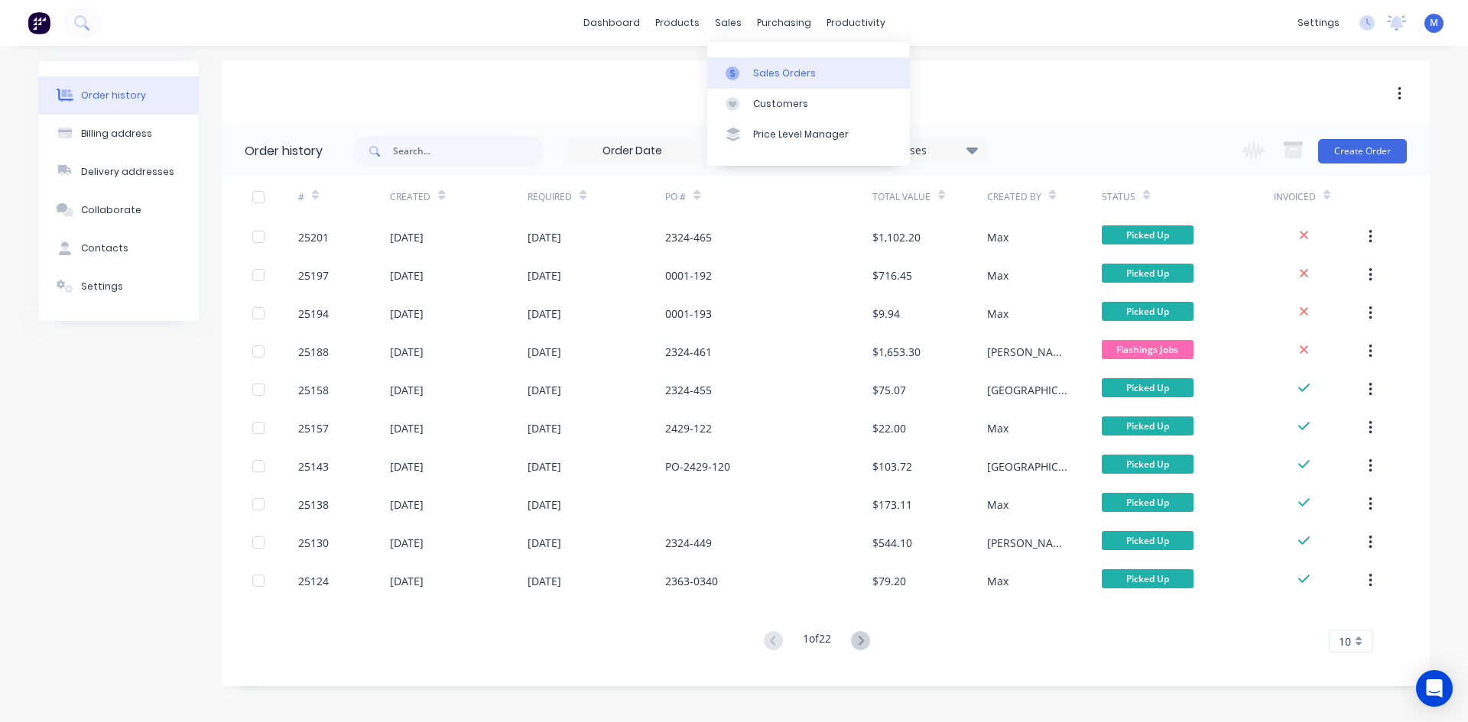
click at [761, 77] on div "Sales Orders" at bounding box center [784, 74] width 63 height 14
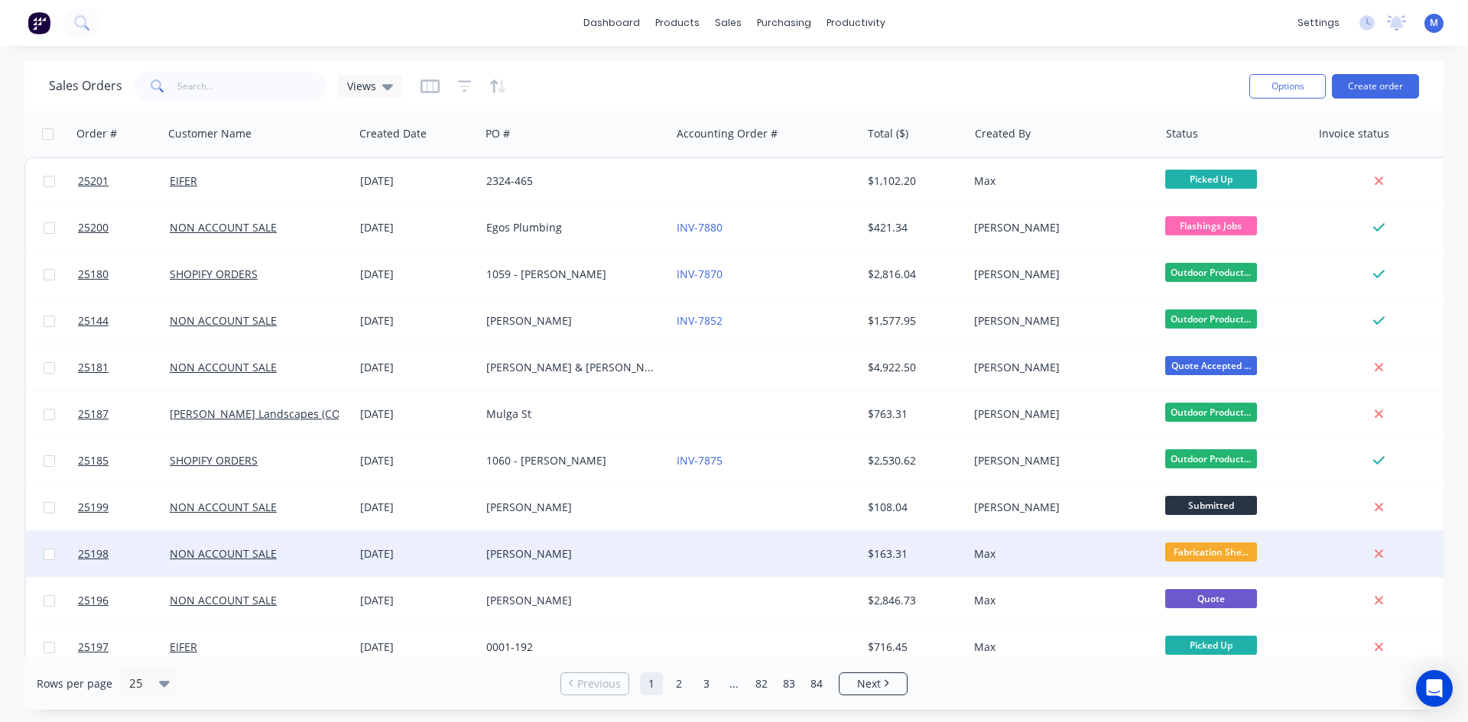
click at [560, 549] on div "[PERSON_NAME]" at bounding box center [571, 554] width 170 height 15
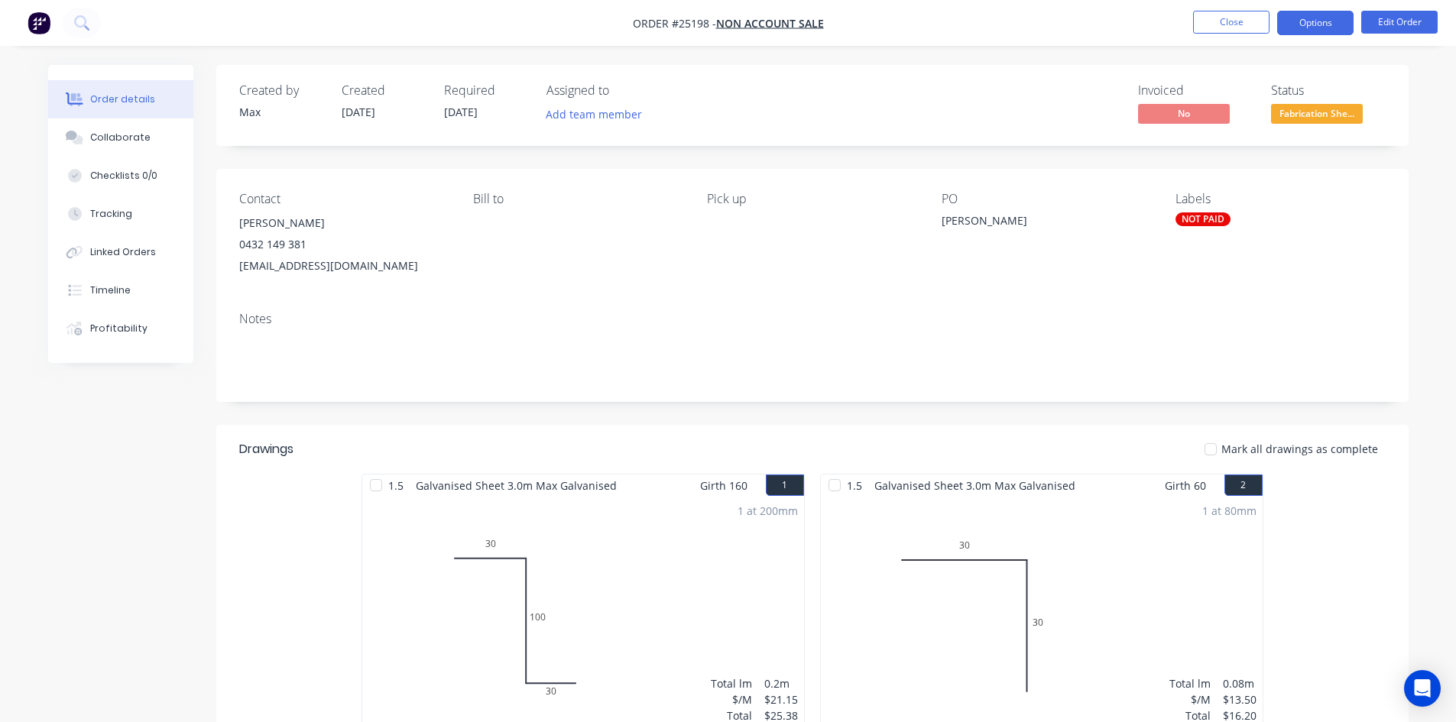
click at [1321, 27] on button "Options" at bounding box center [1315, 23] width 76 height 24
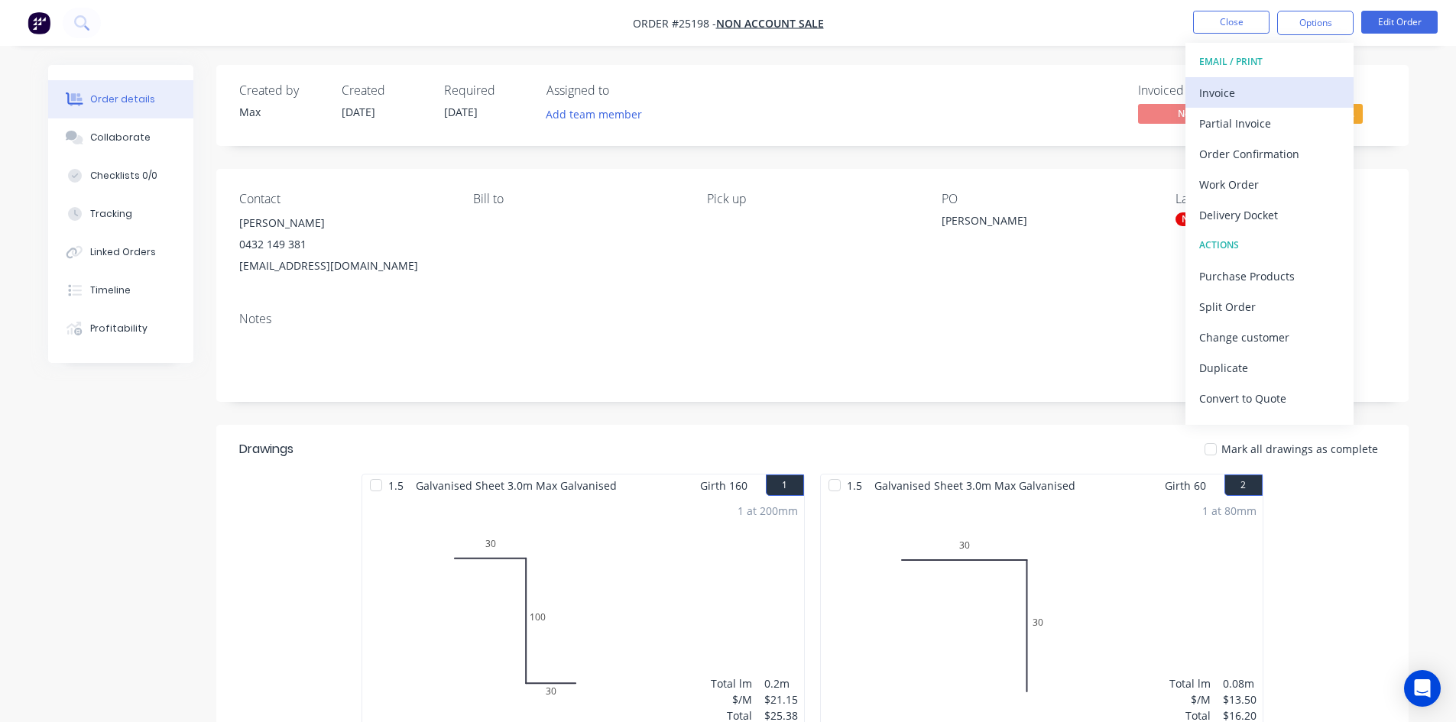
click at [1254, 86] on div "Invoice" at bounding box center [1269, 93] width 141 height 22
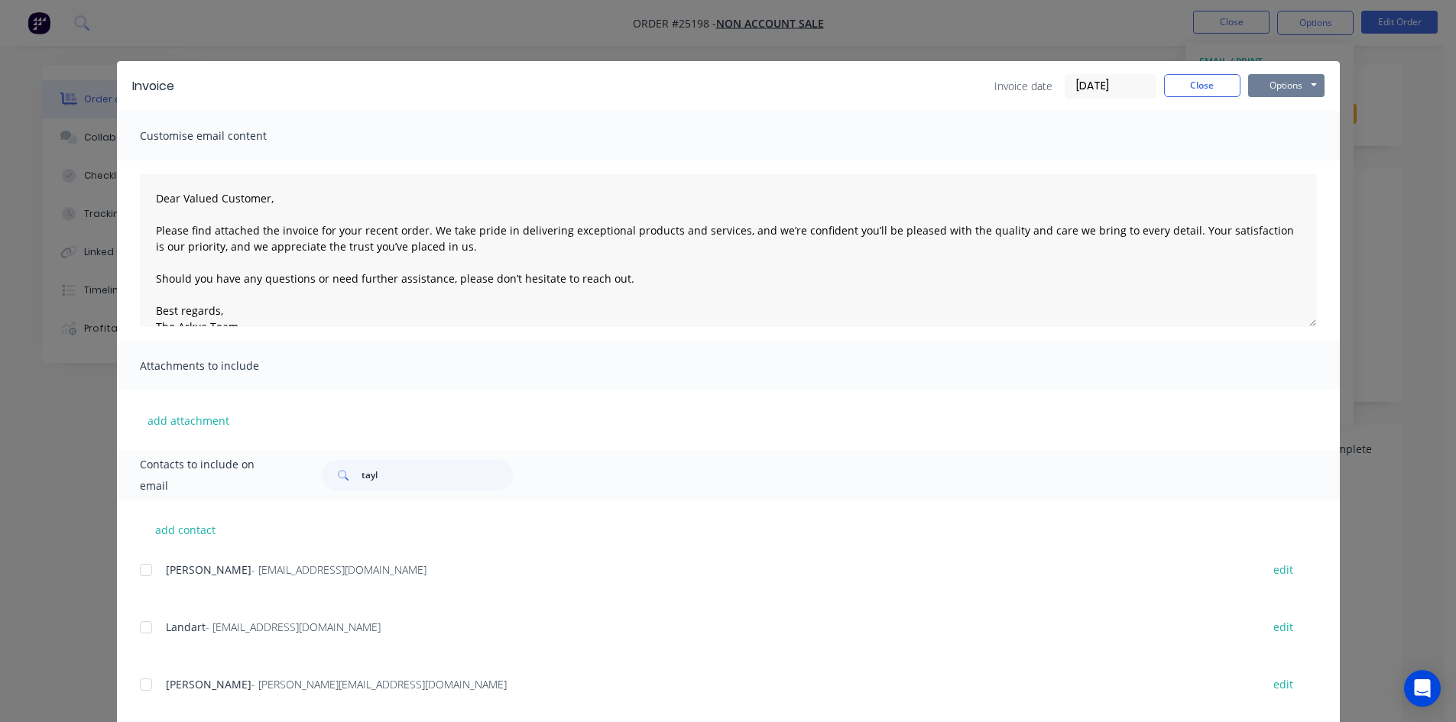
click at [1290, 78] on button "Options" at bounding box center [1286, 85] width 76 height 23
click at [1312, 138] on button "Print" at bounding box center [1297, 137] width 98 height 25
click at [1204, 79] on button "Close" at bounding box center [1202, 85] width 76 height 23
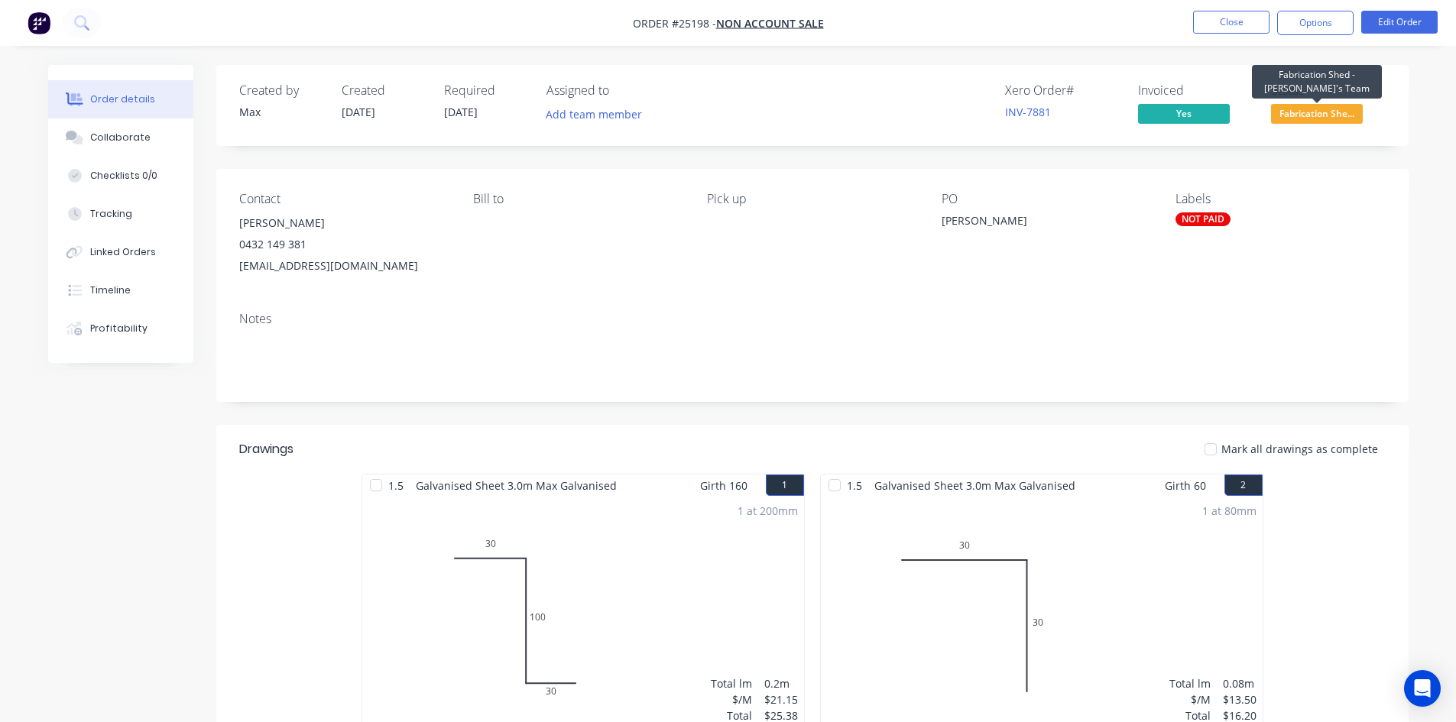
click at [1313, 115] on span "Fabrication She..." at bounding box center [1317, 113] width 92 height 19
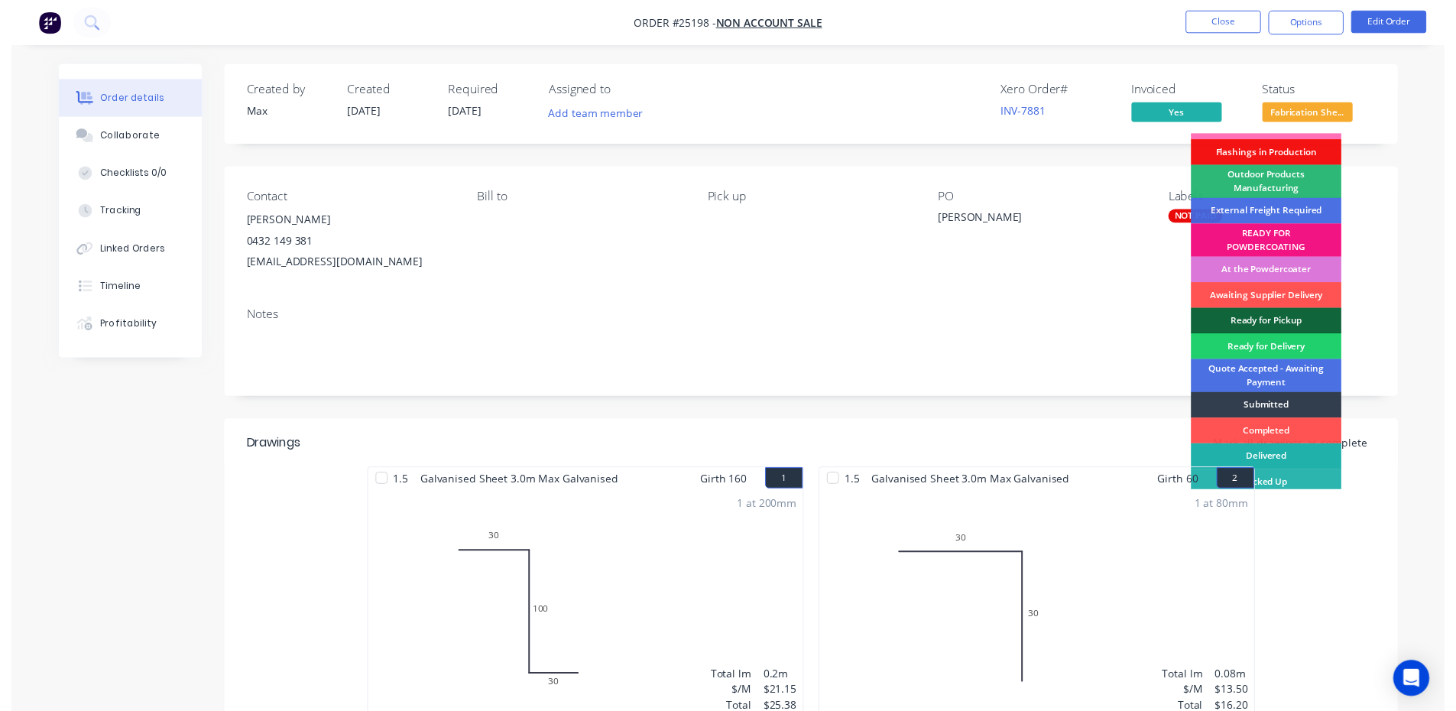
scroll to position [25, 0]
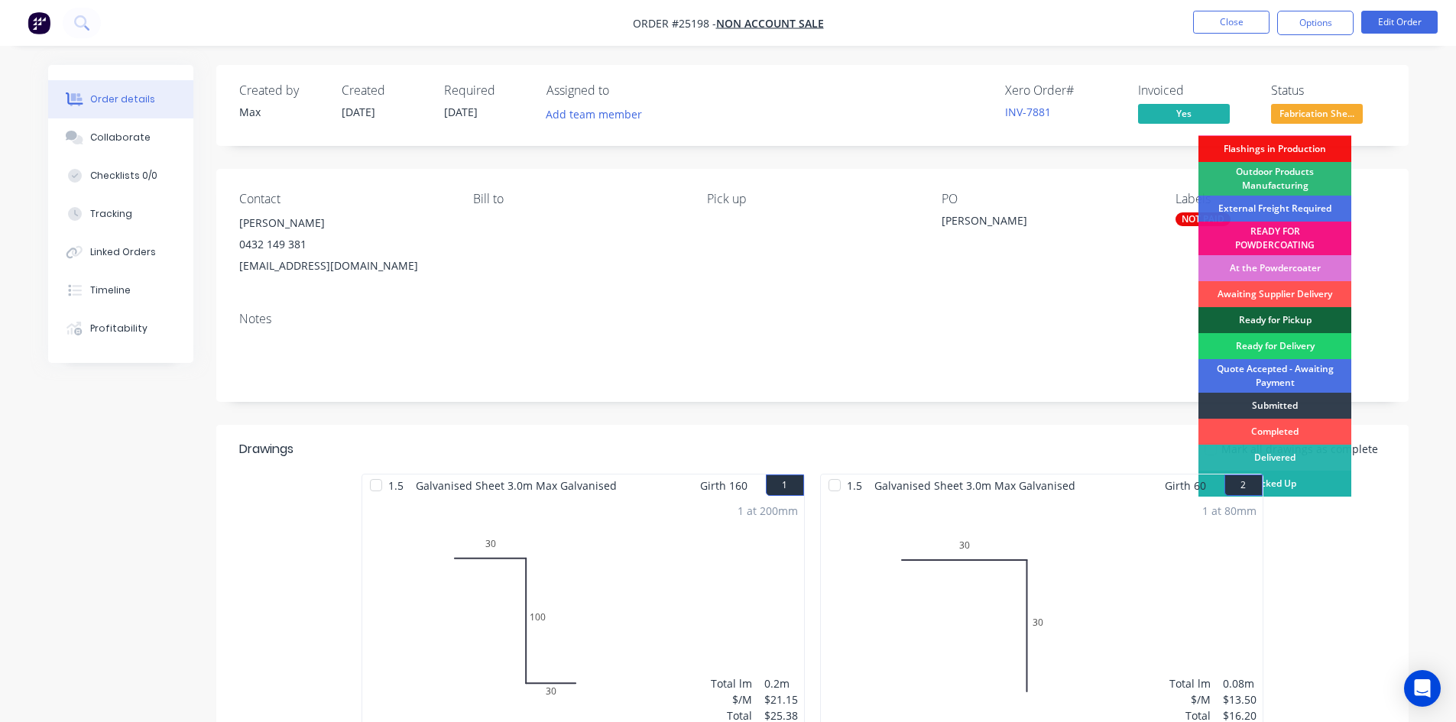
click at [1290, 485] on div "Picked Up" at bounding box center [1275, 484] width 153 height 26
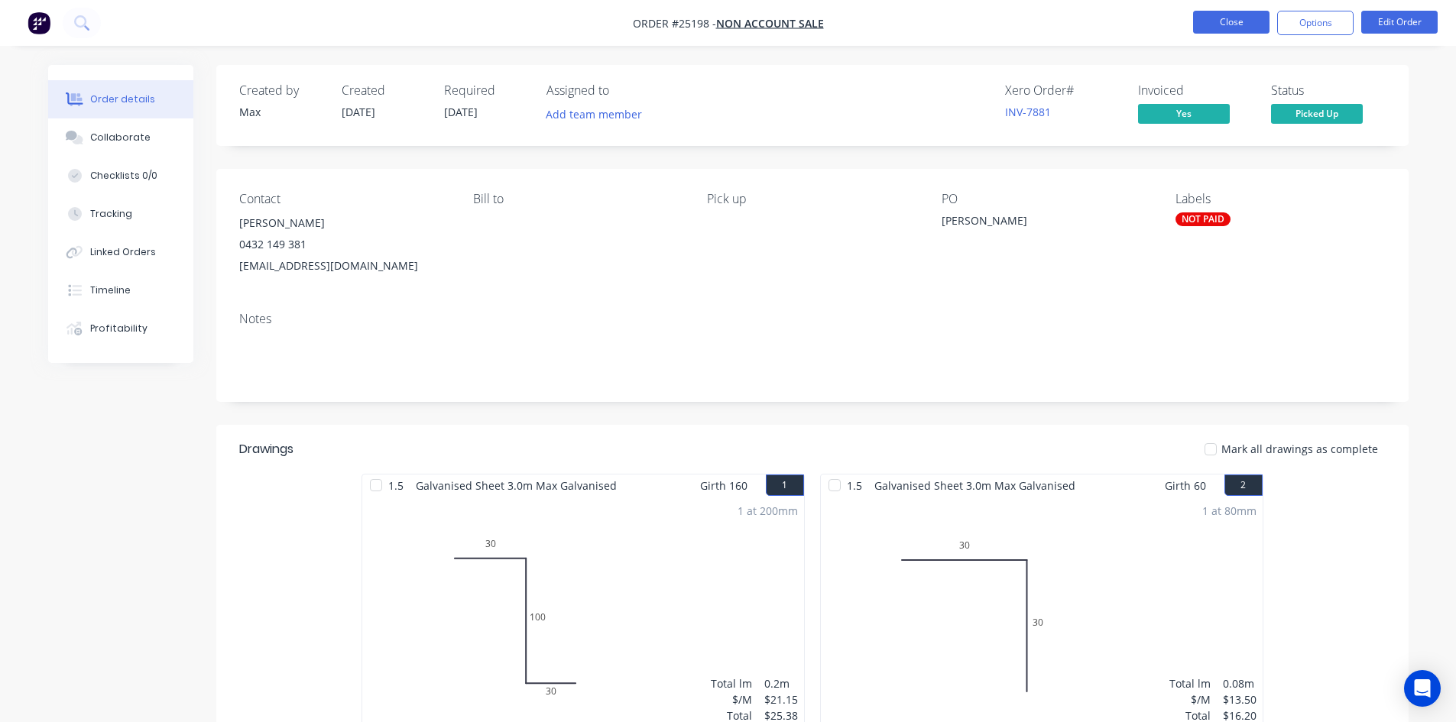
click at [1226, 24] on button "Close" at bounding box center [1231, 22] width 76 height 23
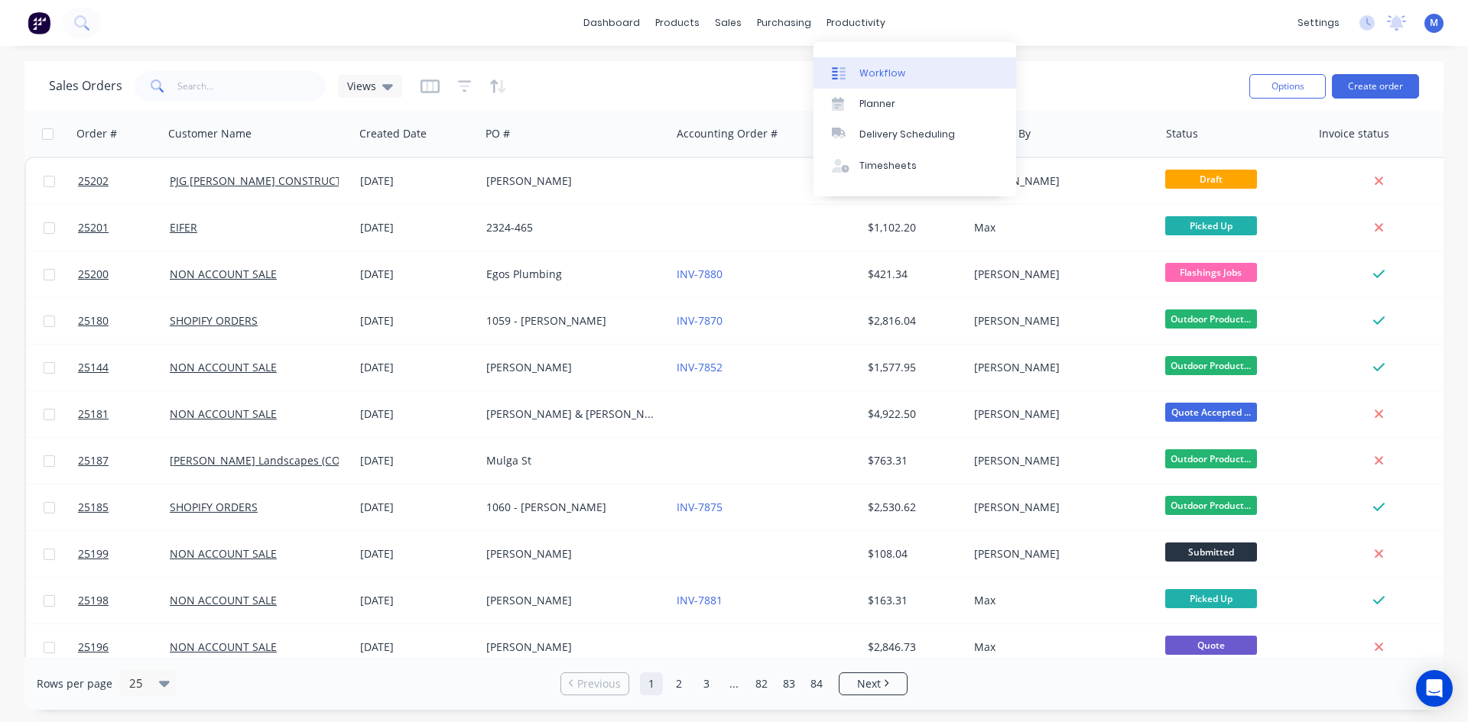
click at [881, 70] on div "Workflow" at bounding box center [882, 74] width 46 height 14
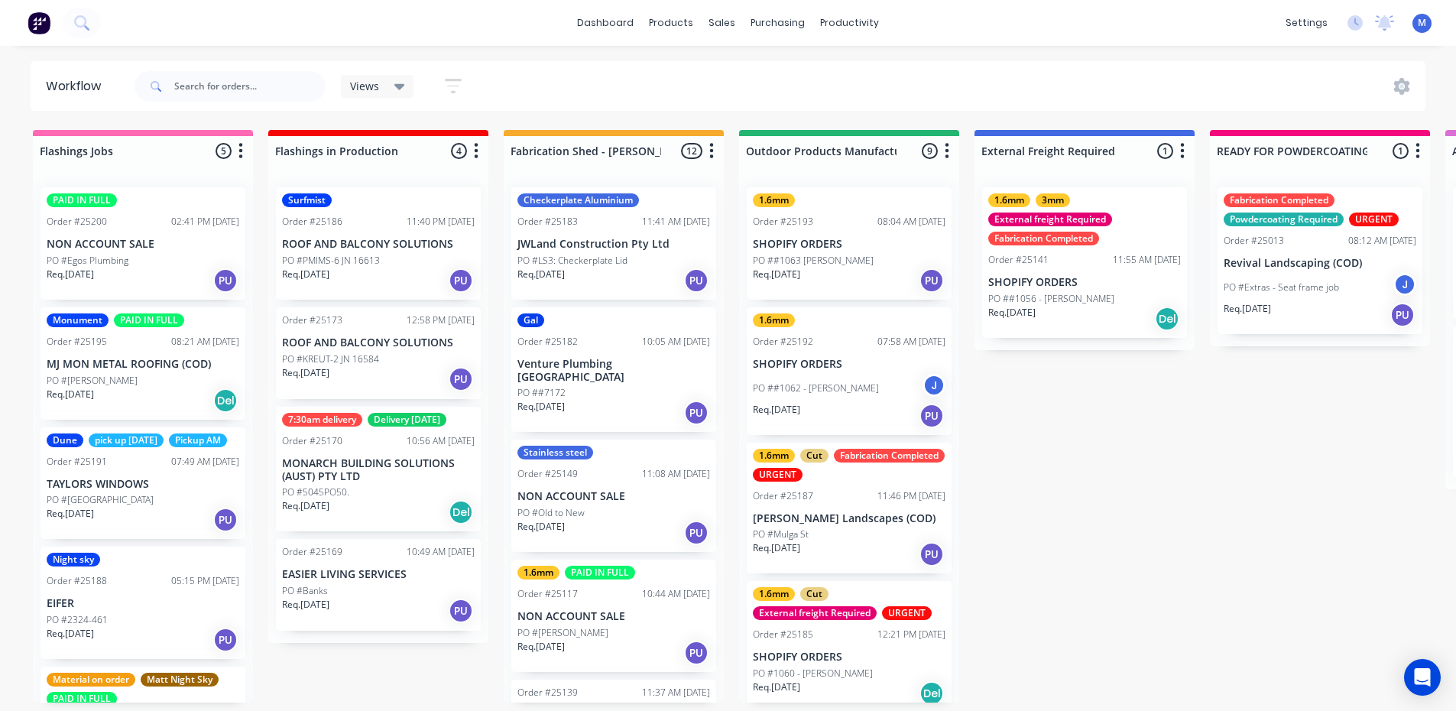
scroll to position [3, 0]
click at [375, 343] on p "ROOF AND BALCONY SOLUTIONS" at bounding box center [378, 342] width 193 height 13
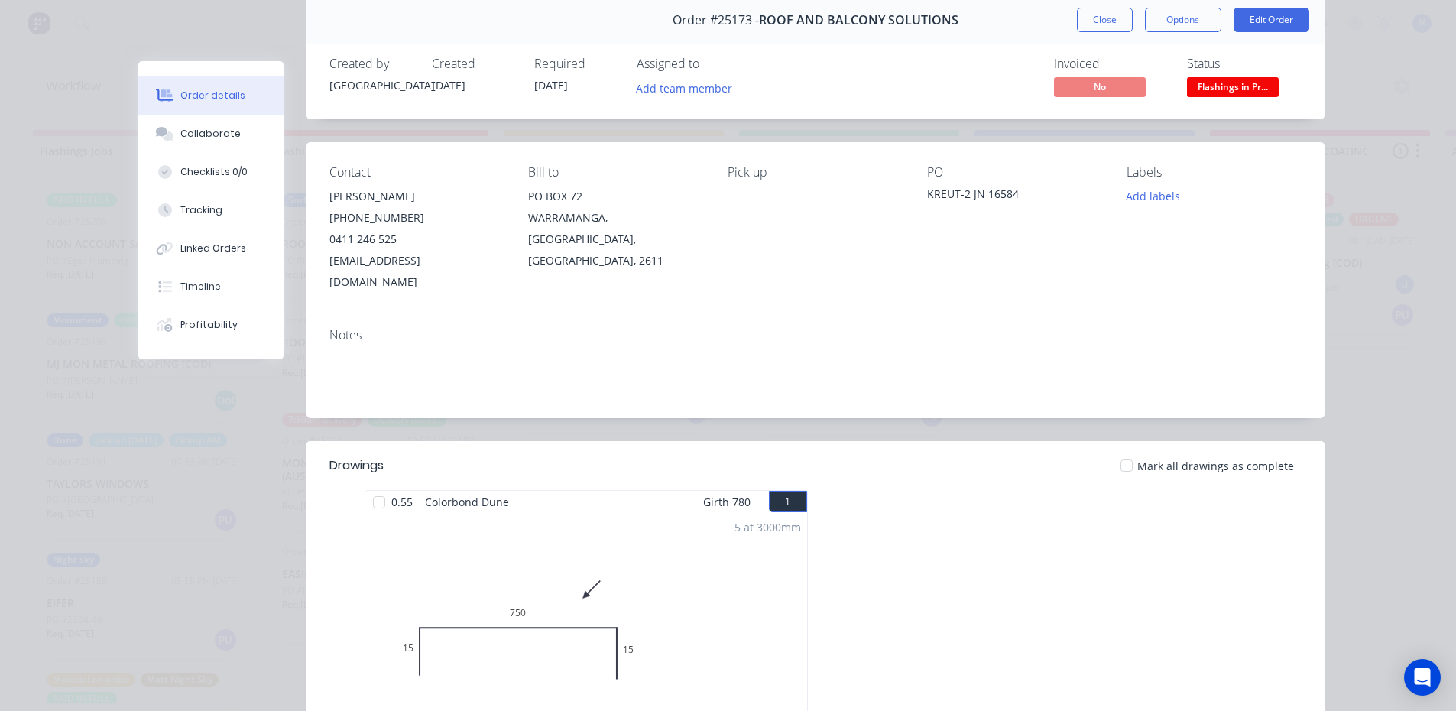
scroll to position [0, 0]
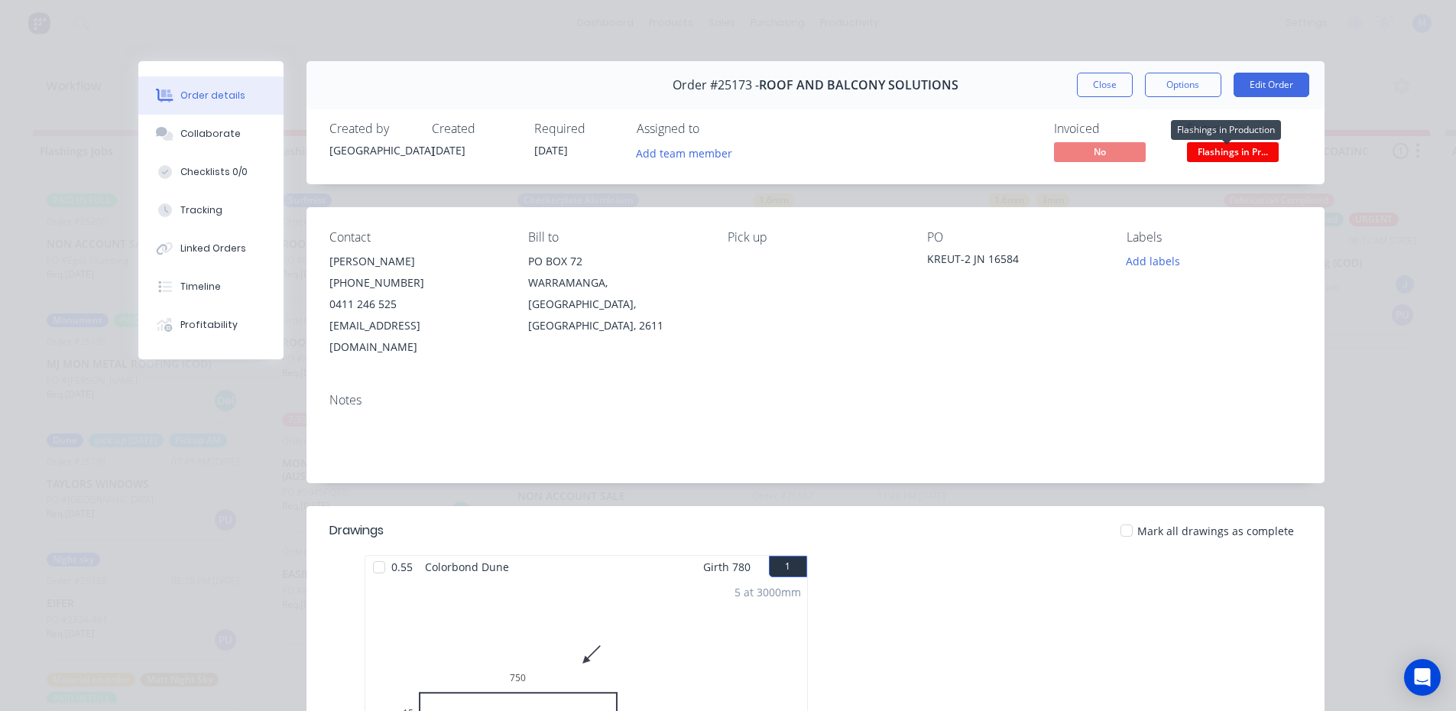
click at [1208, 151] on span "Flashings in Pr..." at bounding box center [1233, 151] width 92 height 19
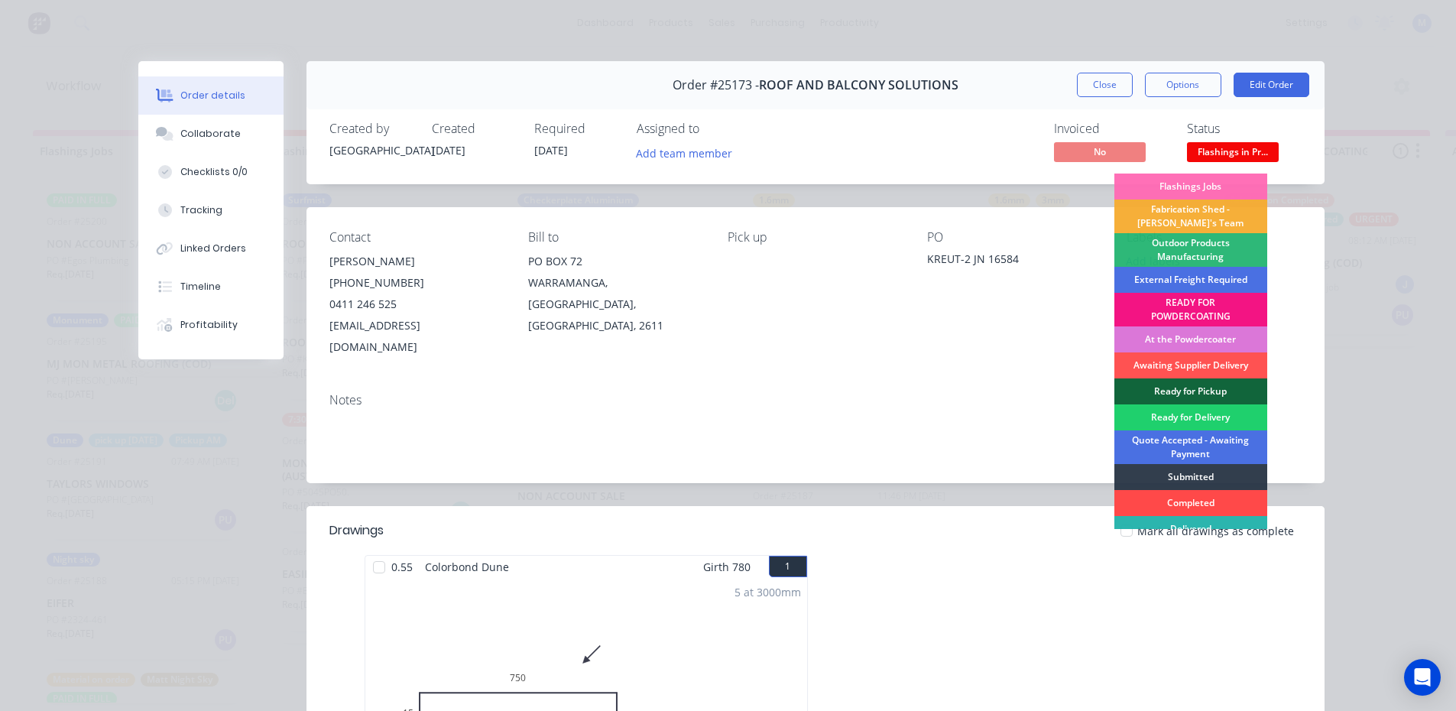
scroll to position [33, 0]
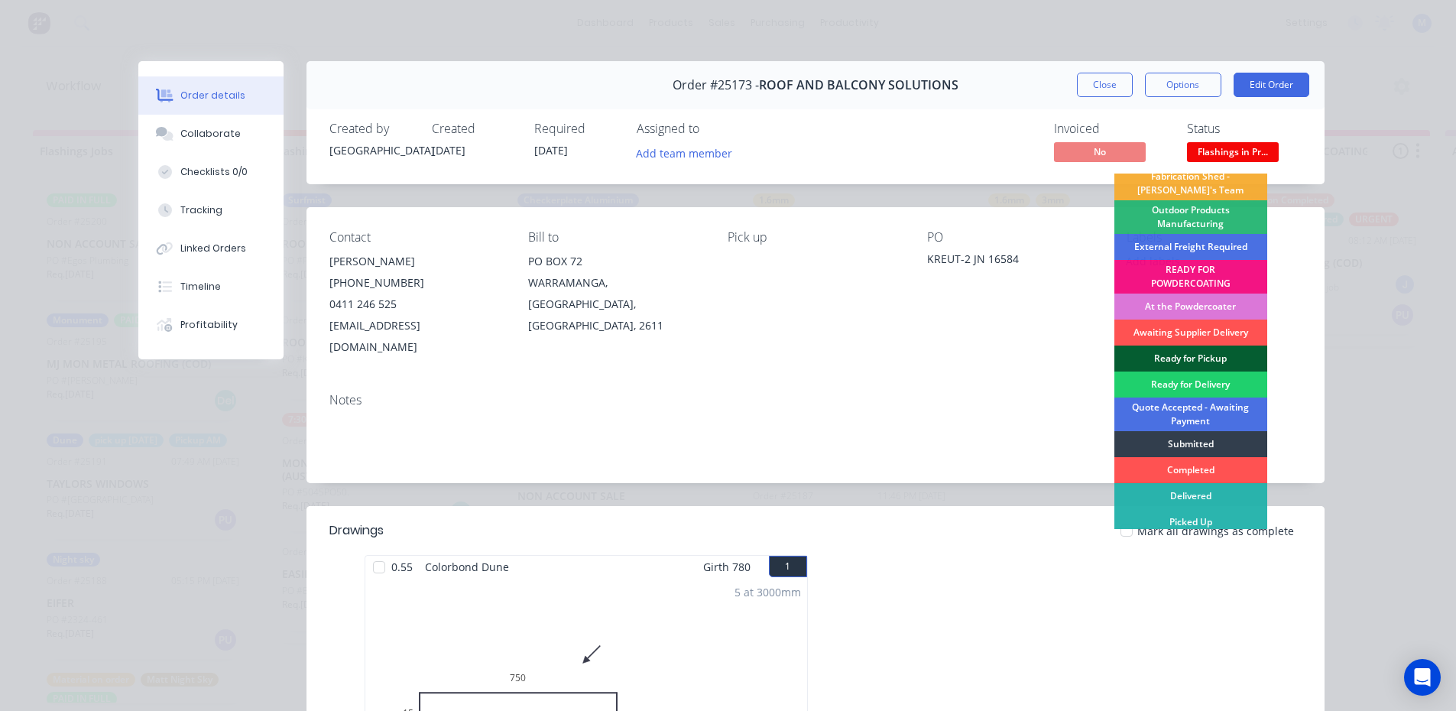
click at [1171, 354] on div "Ready for Pickup" at bounding box center [1191, 359] width 153 height 26
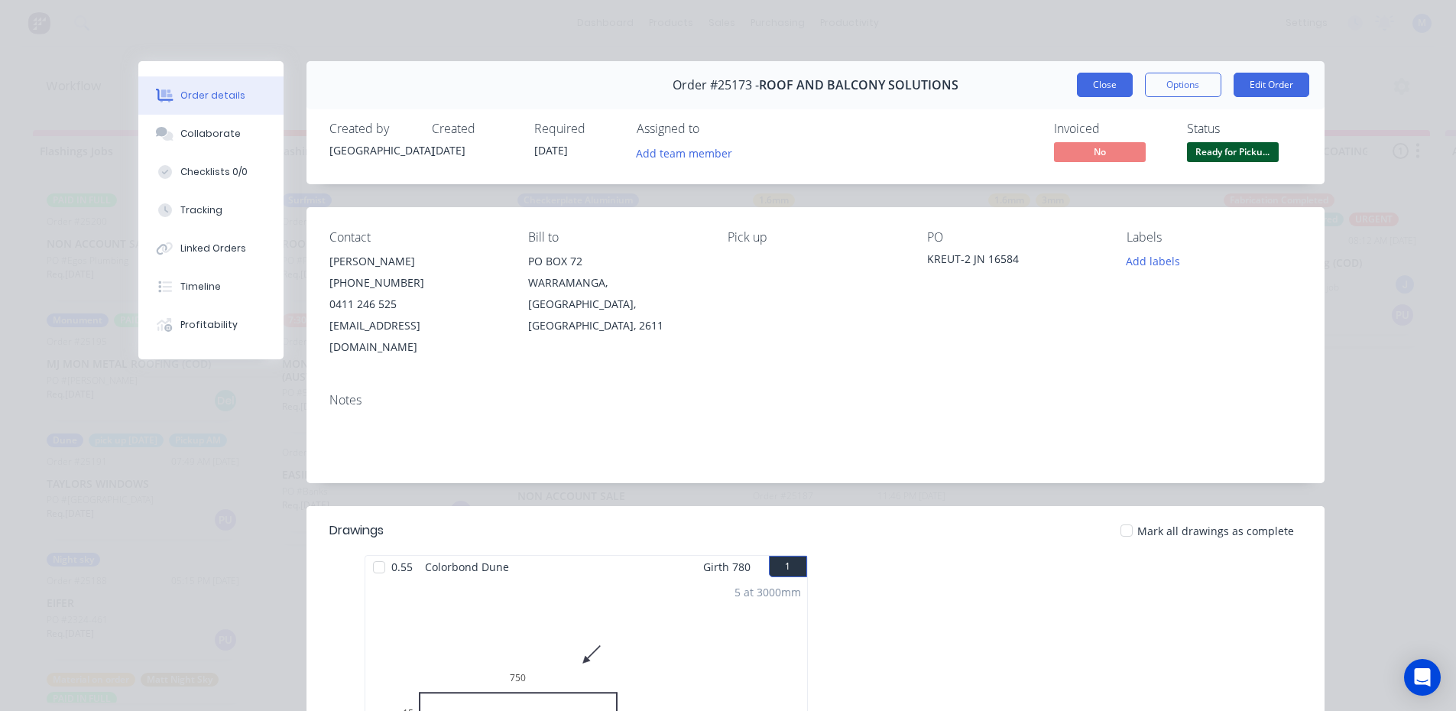
click at [1102, 82] on button "Close" at bounding box center [1105, 85] width 56 height 24
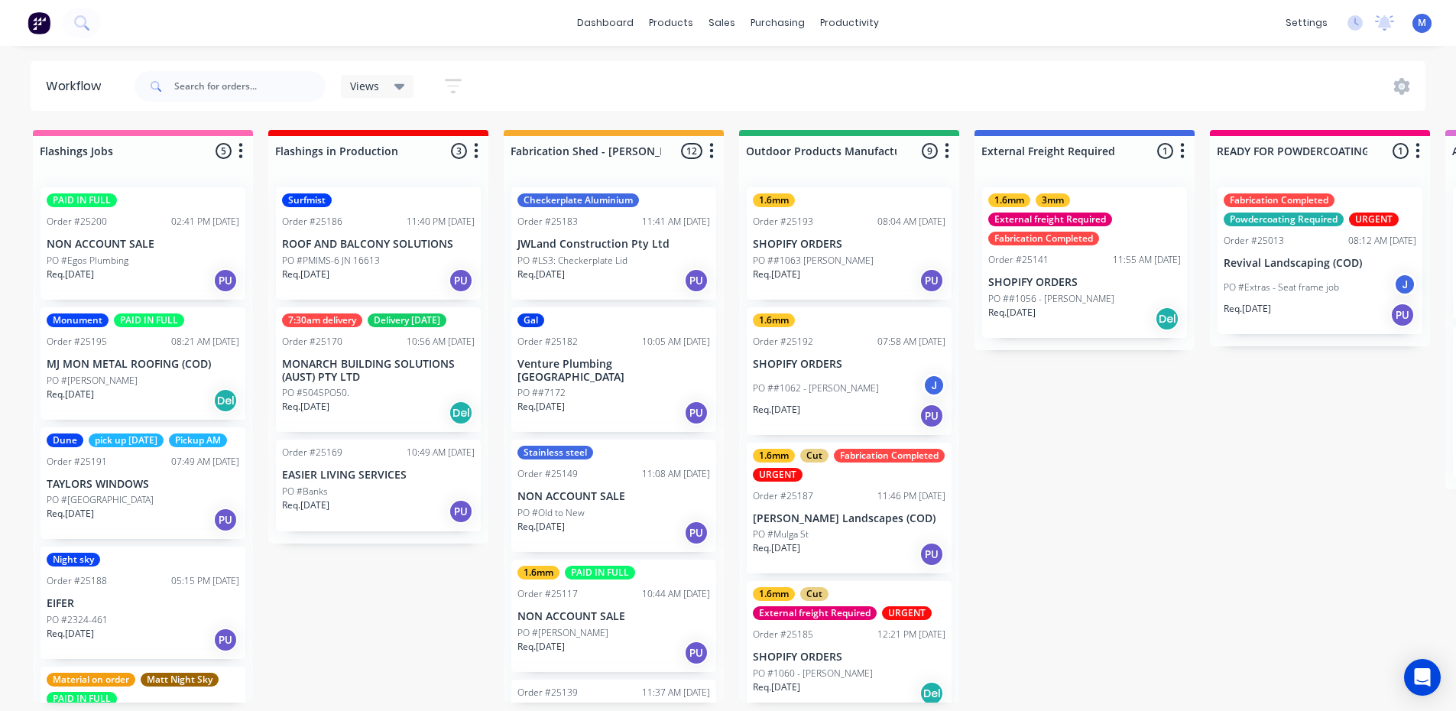
click at [343, 490] on div "PO #Banks" at bounding box center [378, 492] width 193 height 14
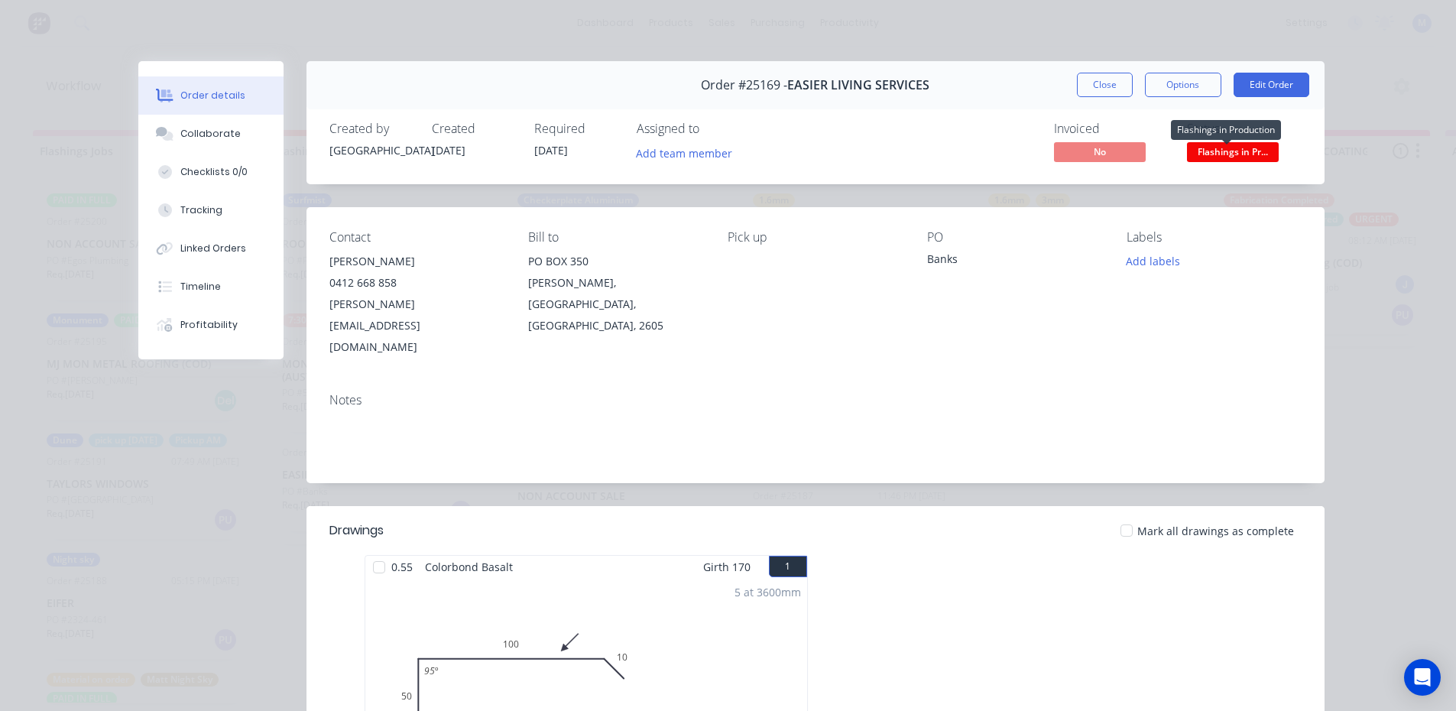
click at [1240, 151] on span "Flashings in Pr..." at bounding box center [1233, 151] width 92 height 19
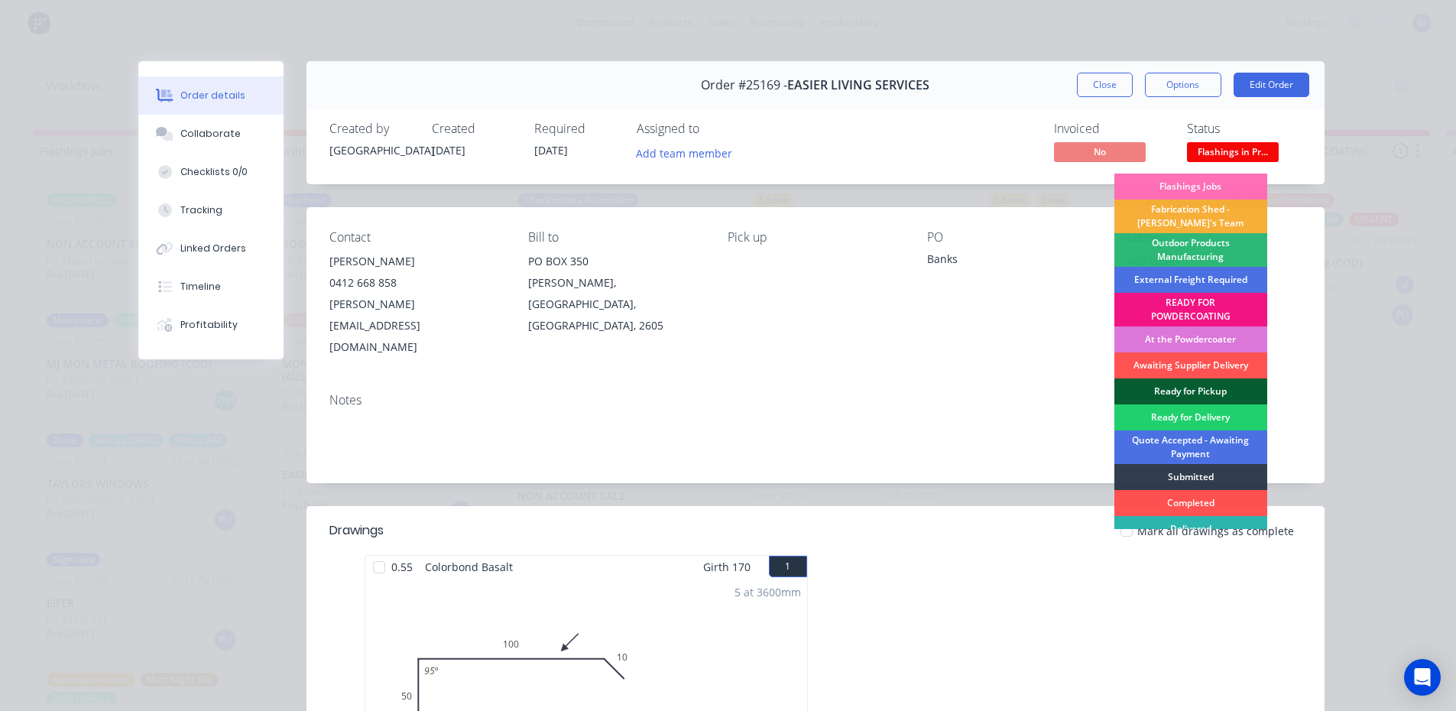
click at [1198, 384] on div "Ready for Pickup" at bounding box center [1191, 391] width 153 height 26
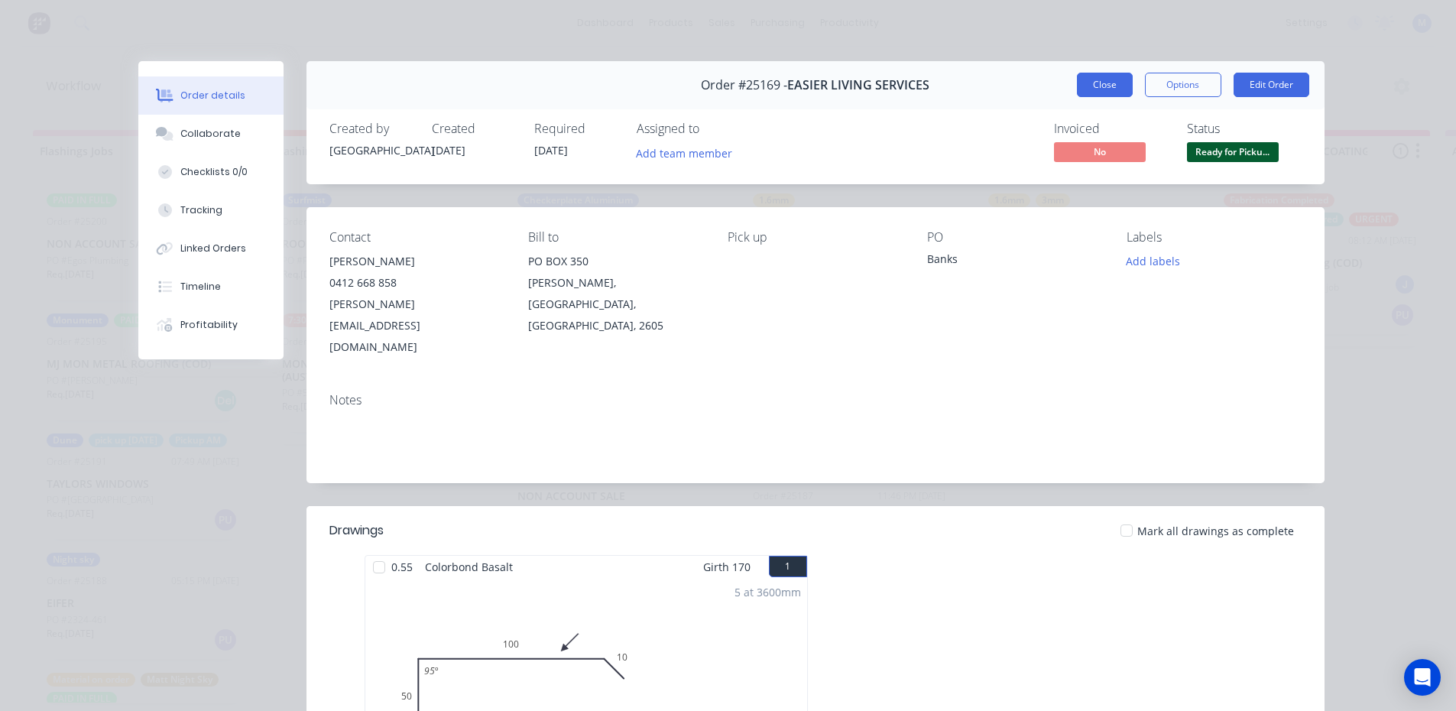
click at [1095, 88] on button "Close" at bounding box center [1105, 85] width 56 height 24
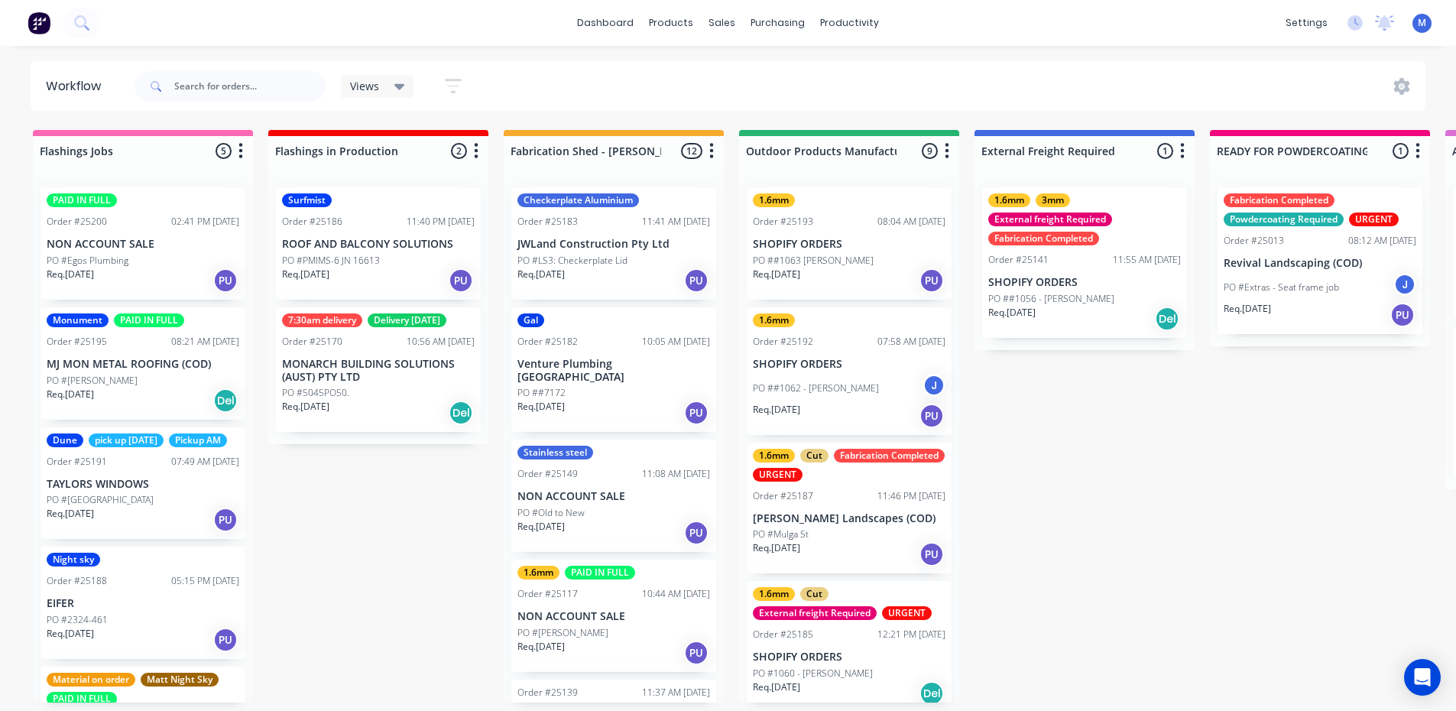
click at [394, 373] on p "MONARCH BUILDING SOLUTIONS (AUST) PTY LTD" at bounding box center [378, 371] width 193 height 26
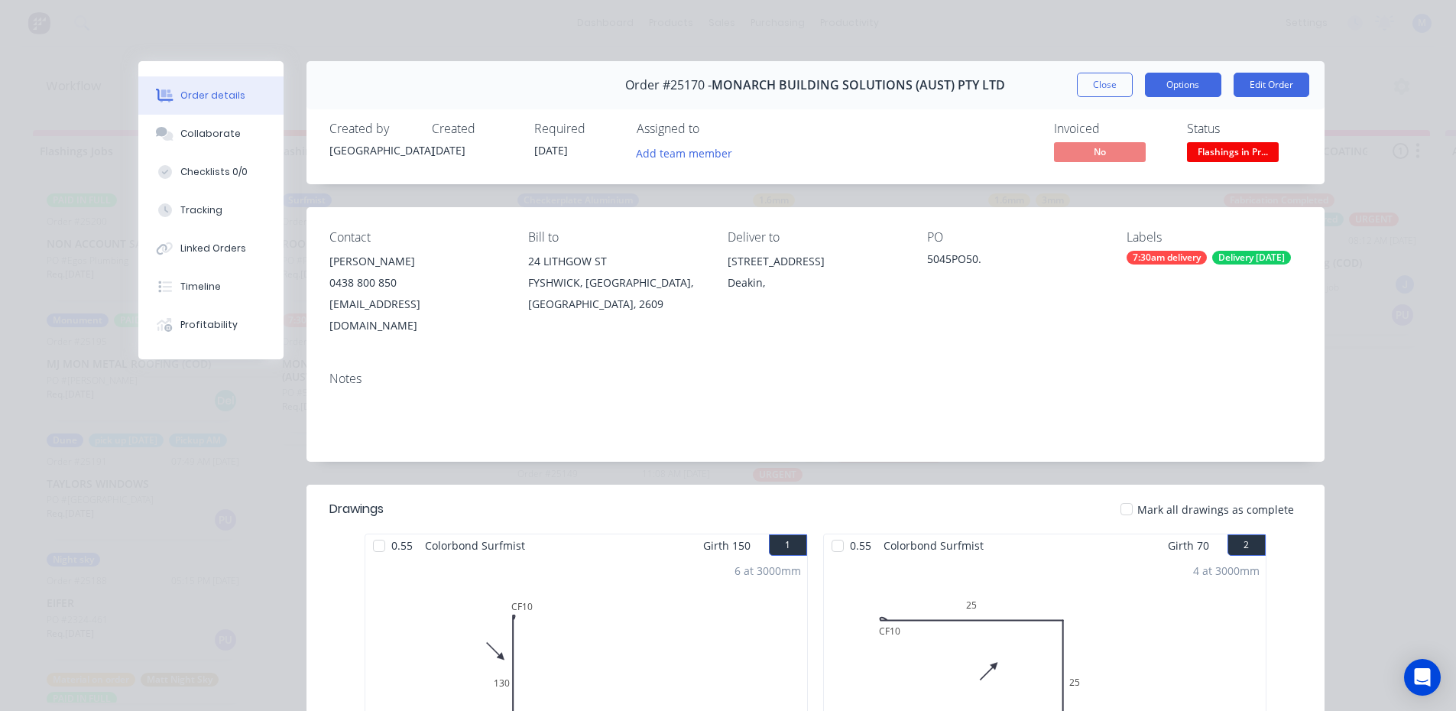
click at [1169, 80] on button "Options" at bounding box center [1183, 85] width 76 height 24
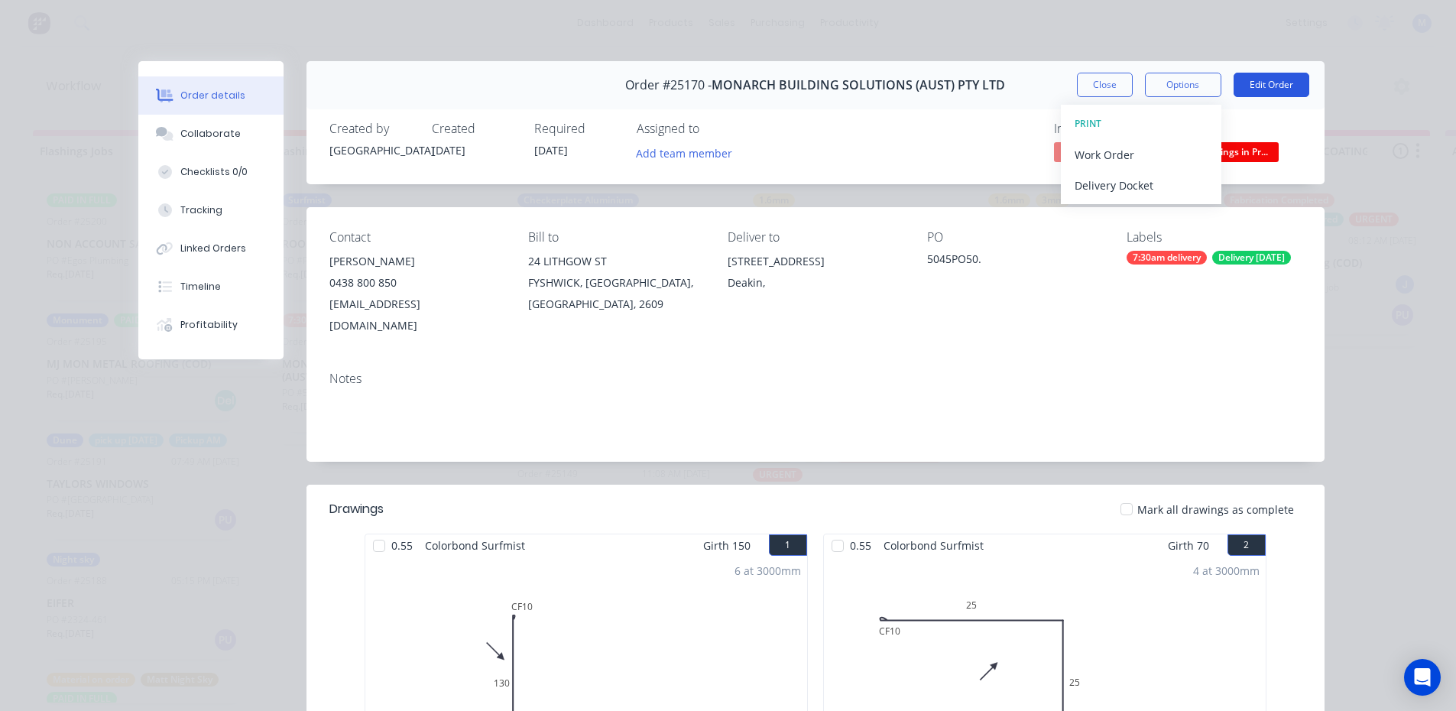
click at [1277, 79] on button "Edit Order" at bounding box center [1272, 85] width 76 height 24
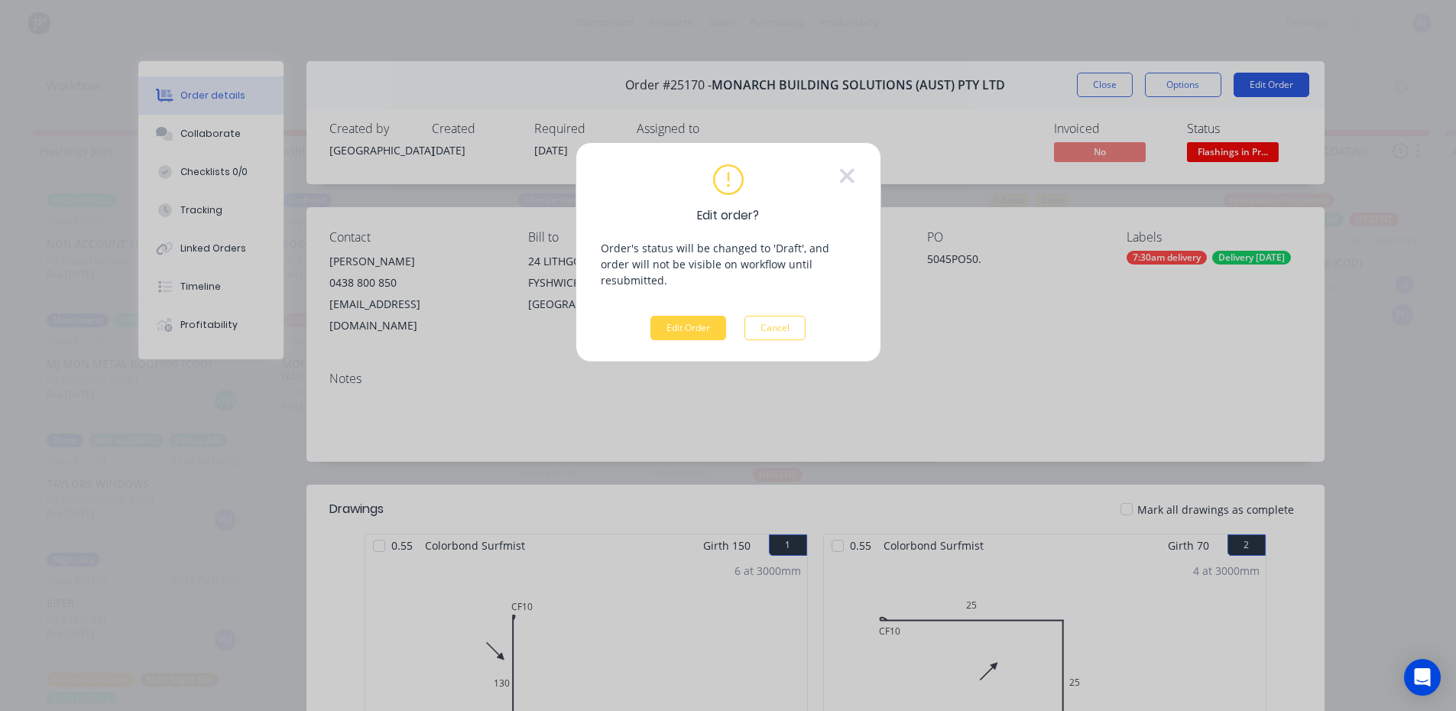
scroll to position [0, 0]
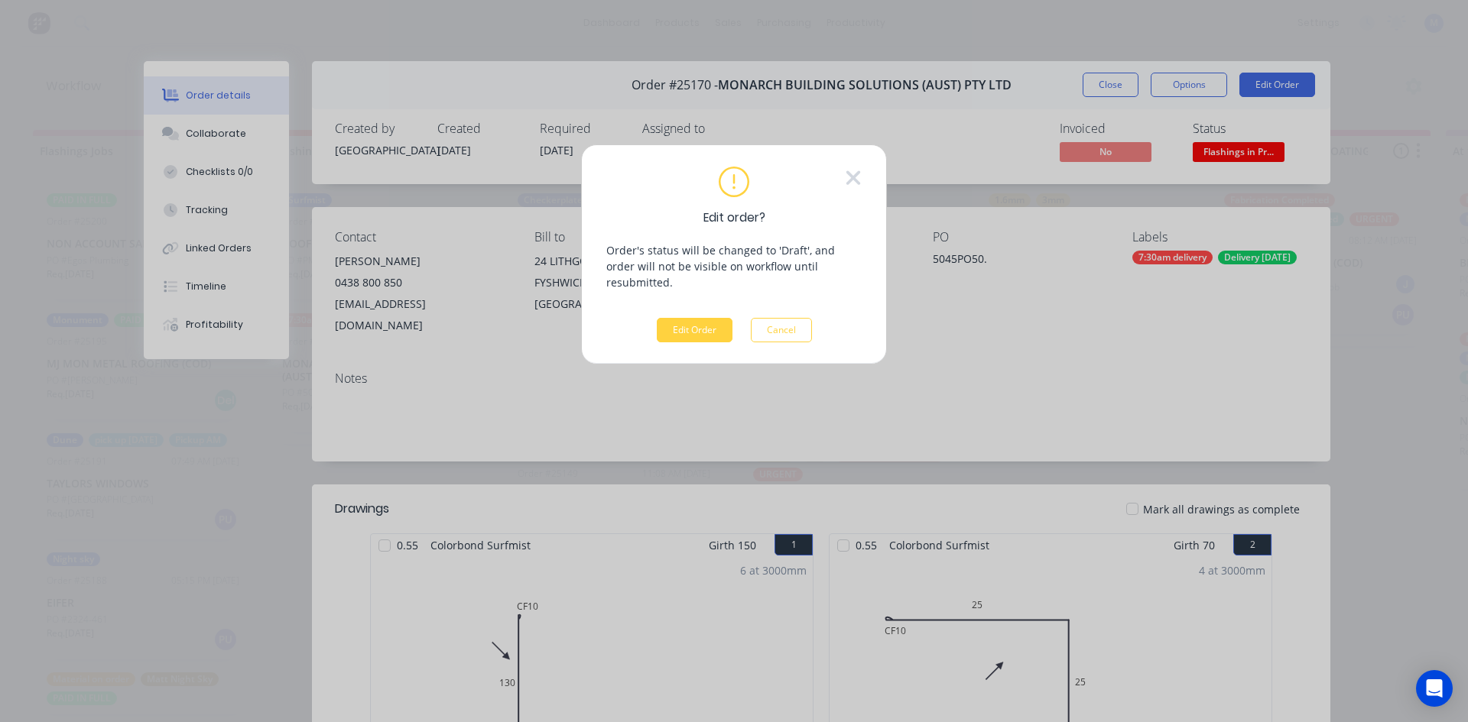
click at [1053, 275] on div "Edit order? Order's status will be changed to 'Draft', and order will not be vi…" at bounding box center [734, 361] width 1468 height 722
click at [780, 318] on button "Cancel" at bounding box center [781, 330] width 61 height 24
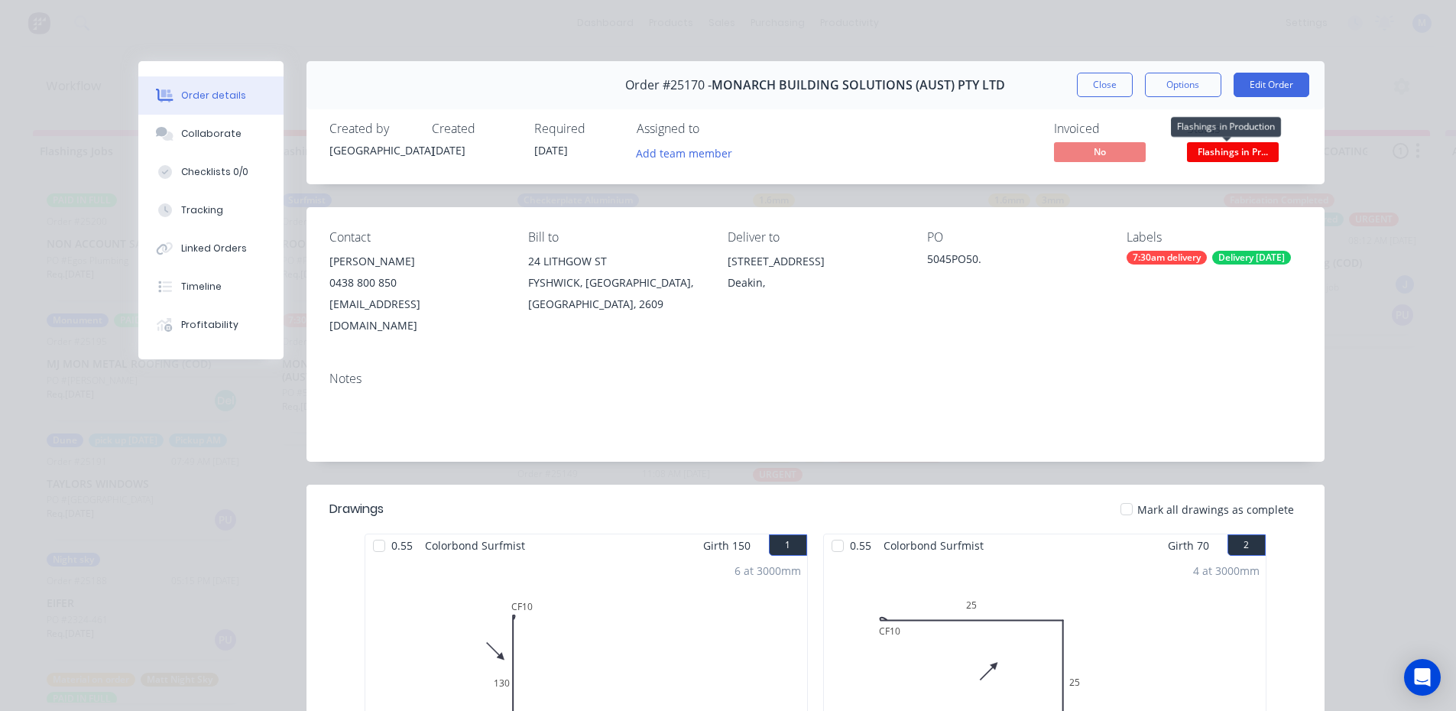
click at [1253, 154] on span "Flashings in Pr..." at bounding box center [1233, 151] width 92 height 19
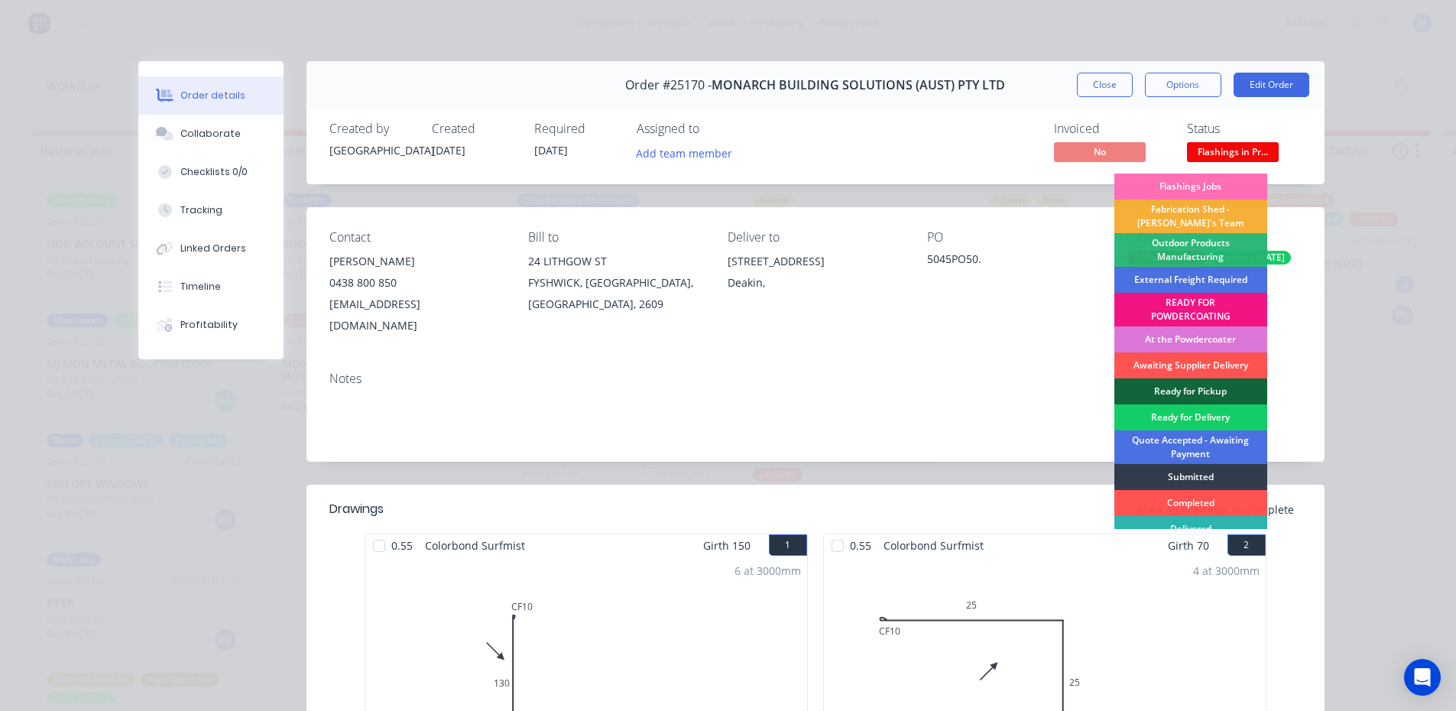
click at [1205, 412] on div "Ready for Delivery" at bounding box center [1191, 417] width 153 height 26
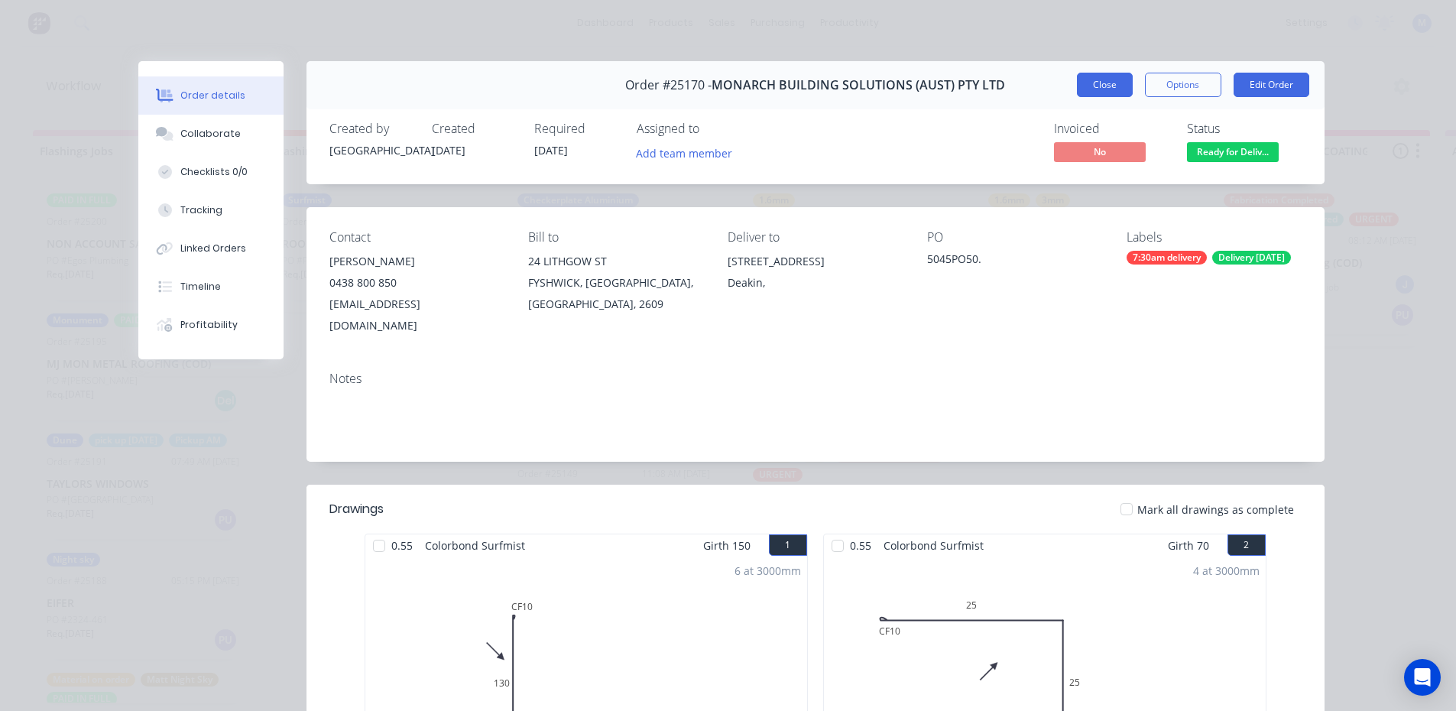
click at [1105, 92] on button "Close" at bounding box center [1105, 85] width 56 height 24
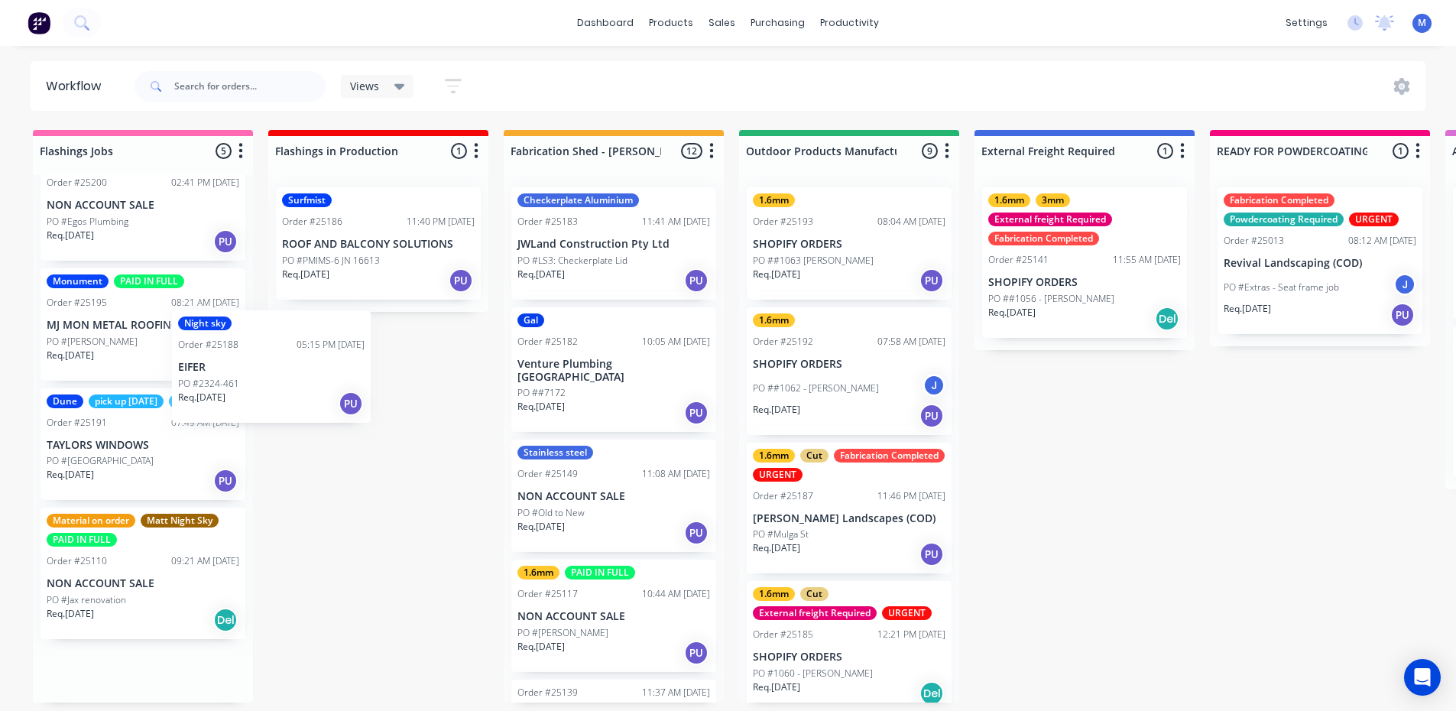
scroll to position [1, 0]
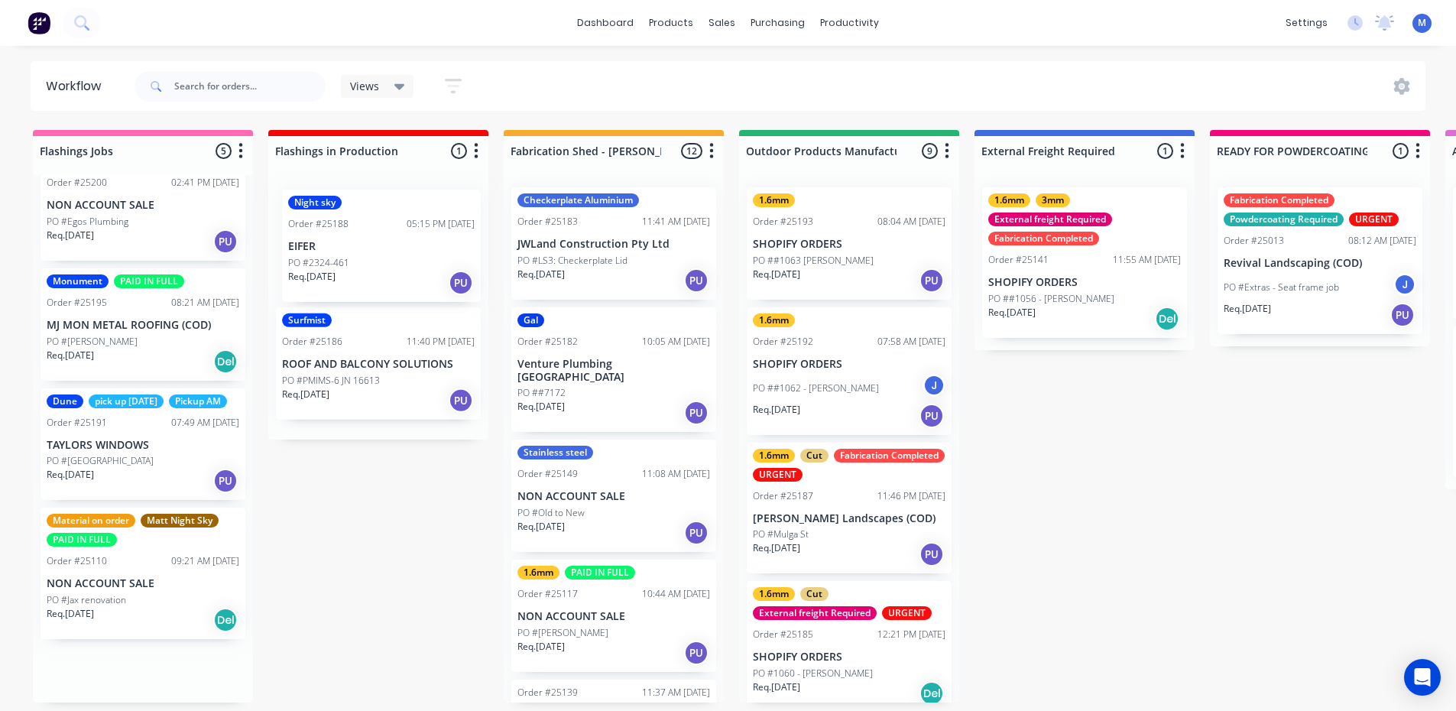
drag, startPoint x: 151, startPoint y: 614, endPoint x: 397, endPoint y: 268, distance: 424.8
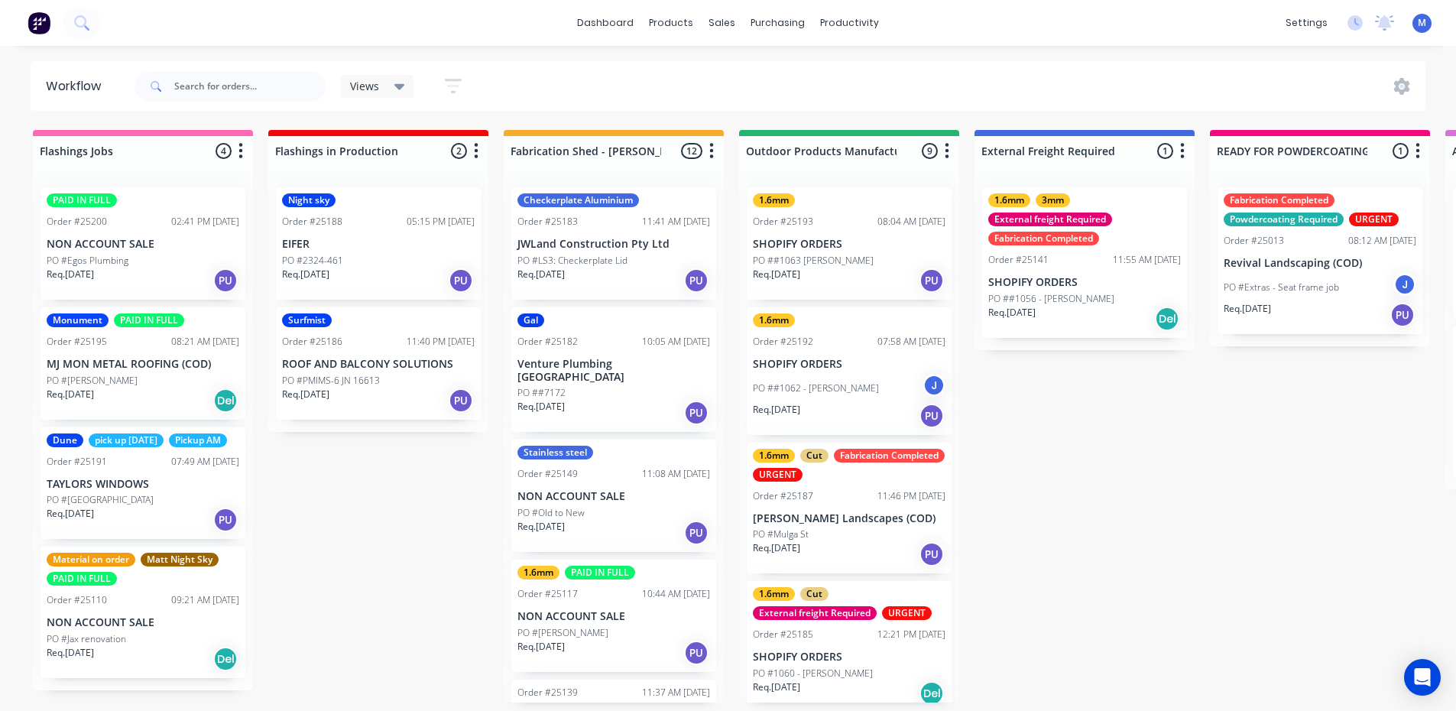
scroll to position [0, 0]
click at [141, 260] on div "PO #Egos Plumbing" at bounding box center [143, 261] width 193 height 14
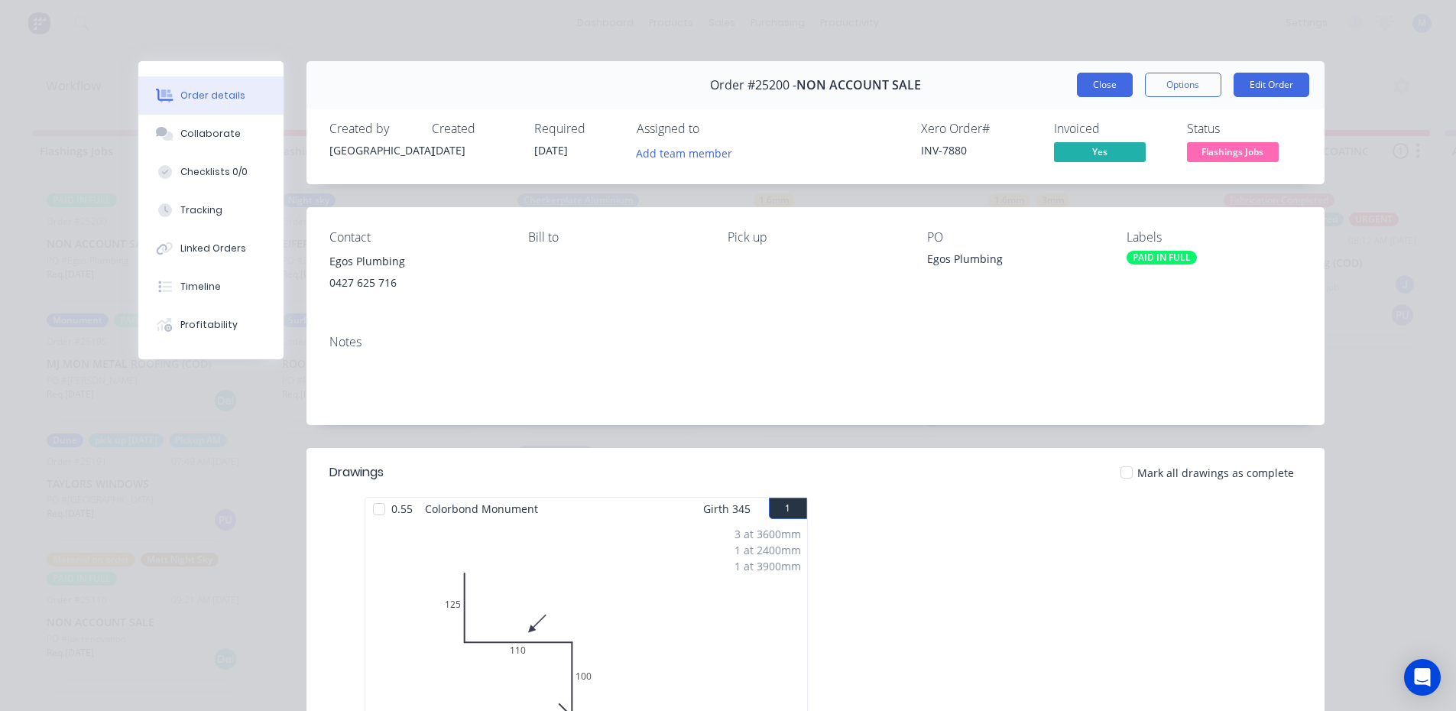
click at [1085, 87] on button "Close" at bounding box center [1105, 85] width 56 height 24
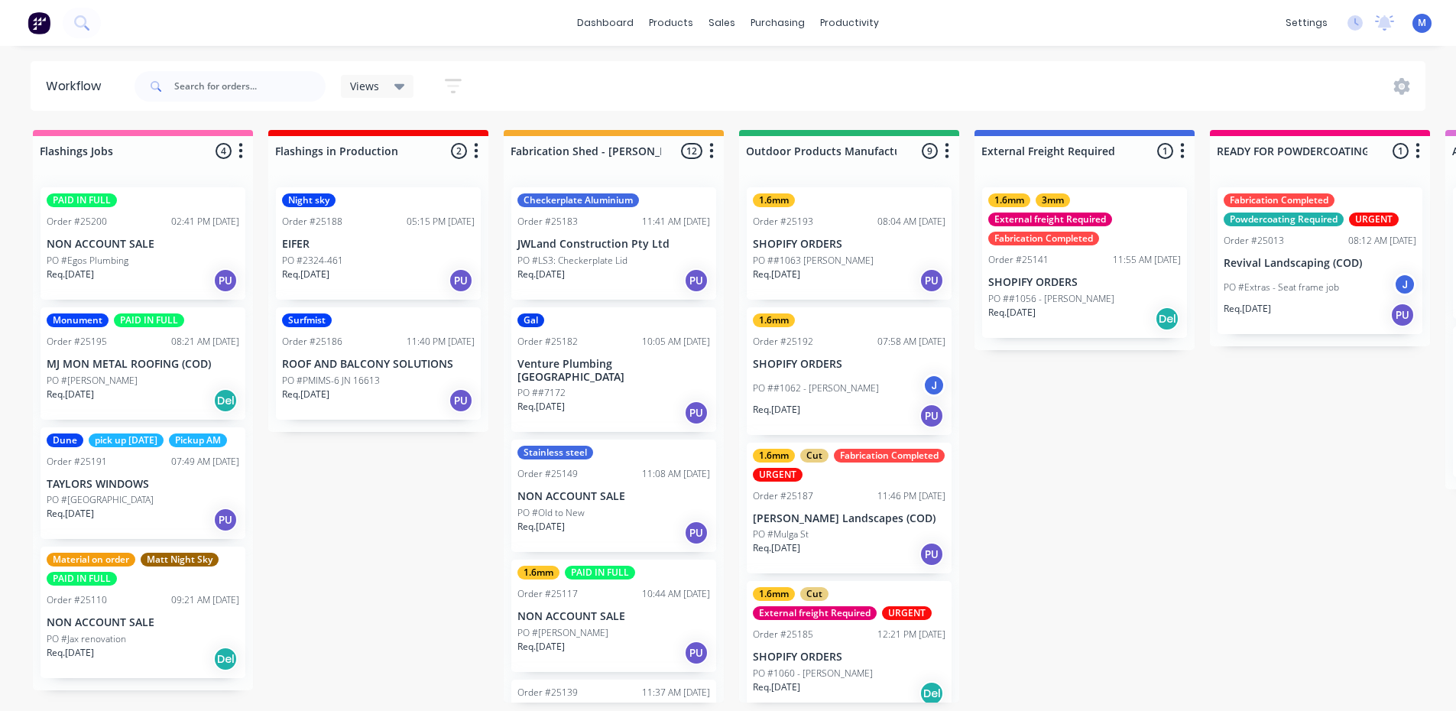
scroll to position [3, 0]
